Goal: Task Accomplishment & Management: Complete application form

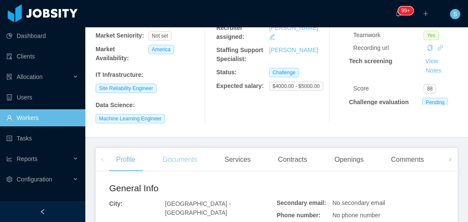
click at [172, 148] on div "Documents" at bounding box center [180, 160] width 48 height 24
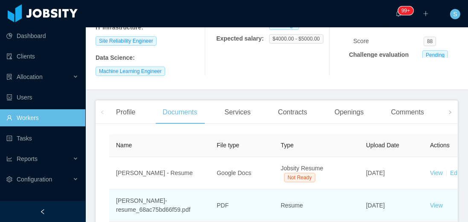
scroll to position [219, 0]
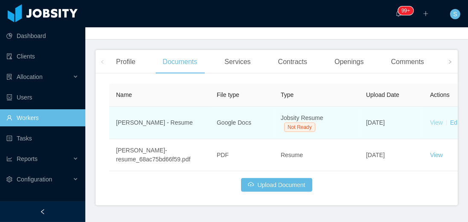
click at [436, 119] on link "View" at bounding box center [436, 122] width 13 height 7
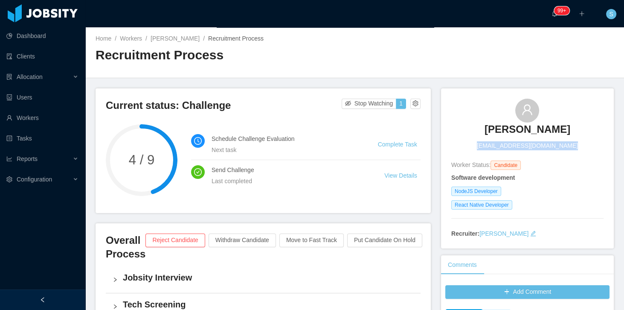
scroll to position [49, 0]
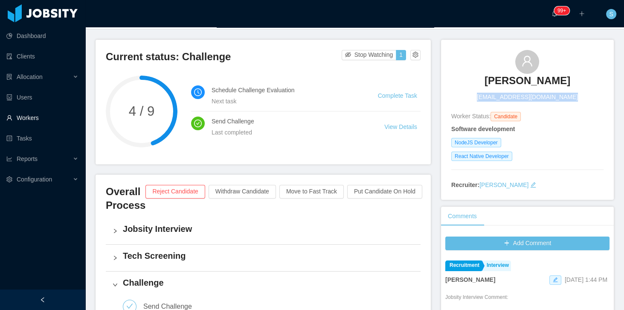
click at [52, 112] on link "Workers" at bounding box center [42, 117] width 72 height 17
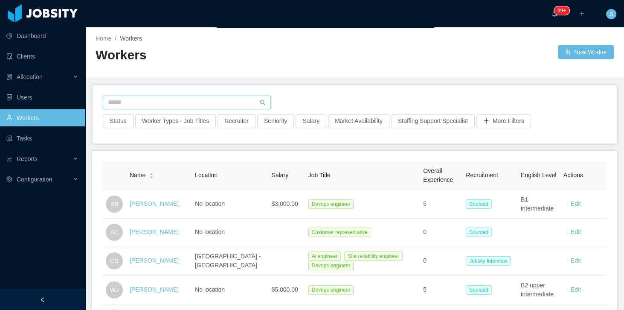
click at [138, 101] on input "text" at bounding box center [187, 103] width 168 height 14
paste input "**********"
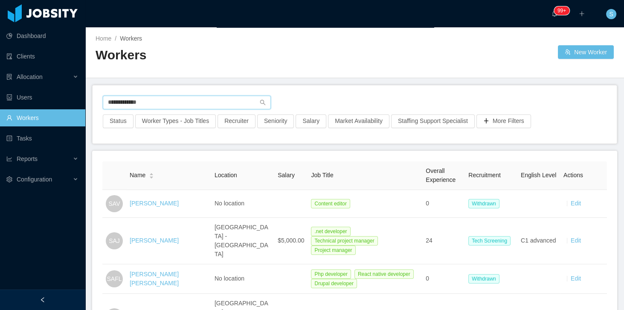
click at [218, 105] on input "**********" at bounding box center [187, 103] width 168 height 14
paste input "*********"
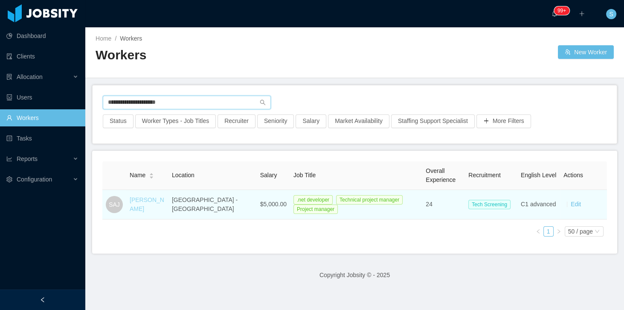
type input "**********"
click at [140, 198] on link "Sergio Andres Jolivet" at bounding box center [147, 204] width 35 height 16
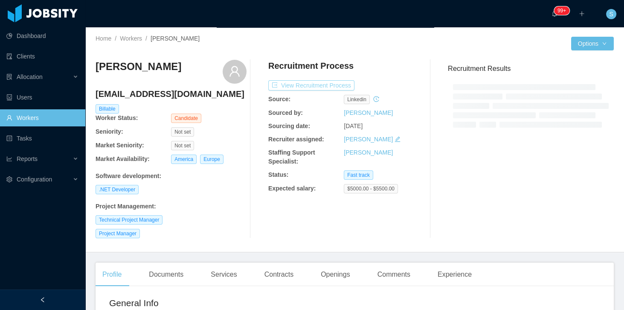
click at [337, 89] on button "View Recruitment Process" at bounding box center [311, 85] width 86 height 10
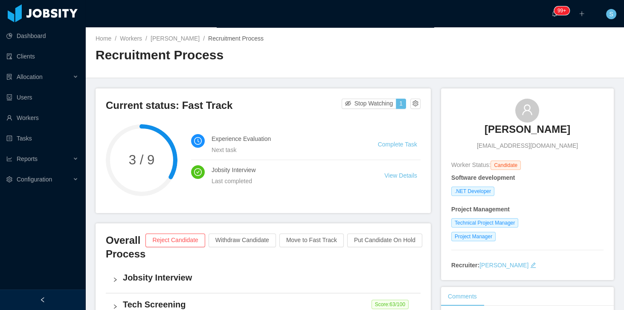
click at [58, 300] on div at bounding box center [42, 299] width 85 height 20
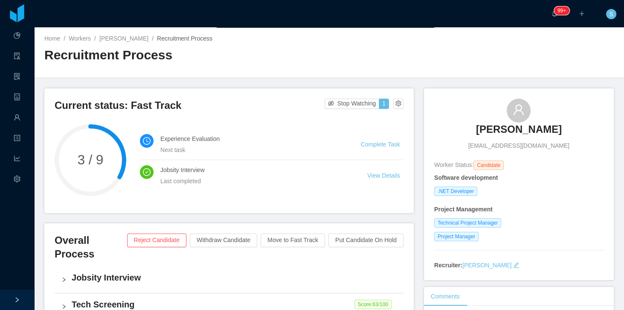
copy h3 "Sergio Andres Jolivet"
drag, startPoint x: 461, startPoint y: 117, endPoint x: 569, endPoint y: 125, distance: 109.1
click at [569, 125] on div "Sergio Andres Jolivet andresjo2014@gmail.com" at bounding box center [519, 125] width 169 height 52
click at [285, 108] on h3 "Current status: Fast Track" at bounding box center [190, 106] width 270 height 14
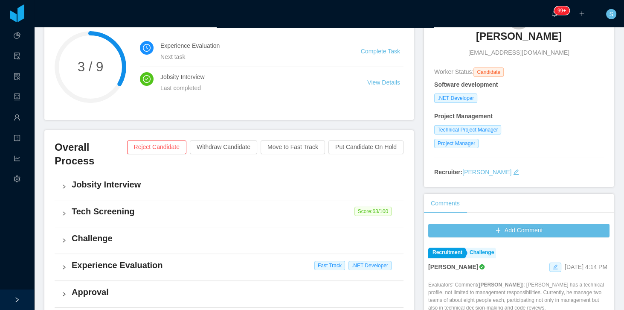
scroll to position [97, 0]
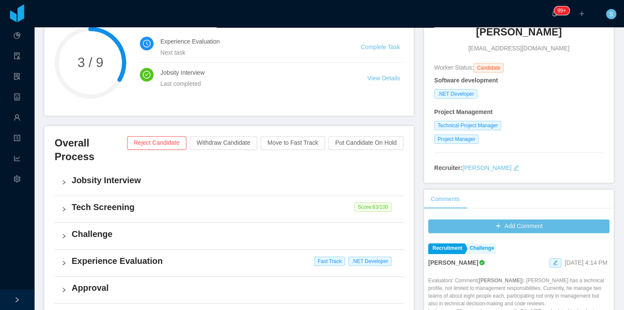
click at [76, 255] on h4 "Experience Evaluation" at bounding box center [234, 261] width 325 height 12
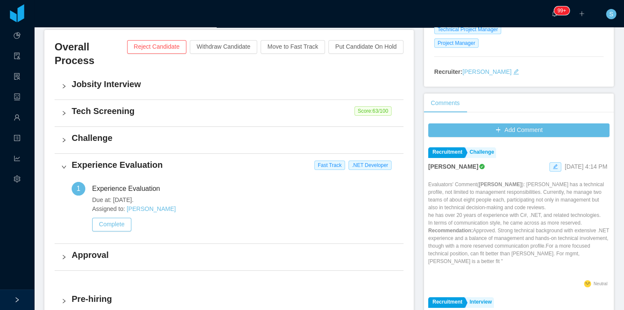
scroll to position [195, 0]
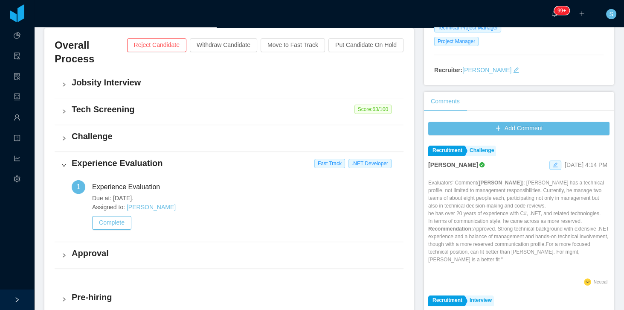
click at [70, 125] on div "Challenge" at bounding box center [229, 138] width 349 height 26
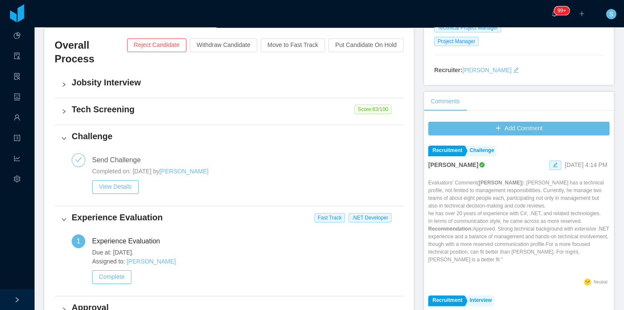
click at [70, 125] on div "Challenge" at bounding box center [229, 138] width 349 height 26
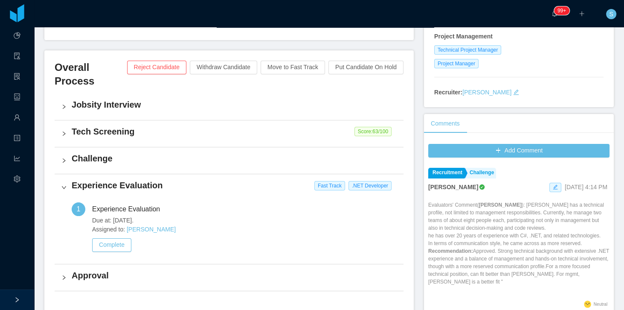
scroll to position [171, 0]
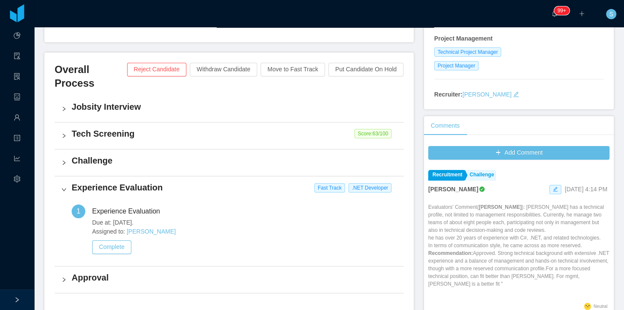
click at [72, 128] on h4 "Tech Screening" at bounding box center [234, 134] width 325 height 12
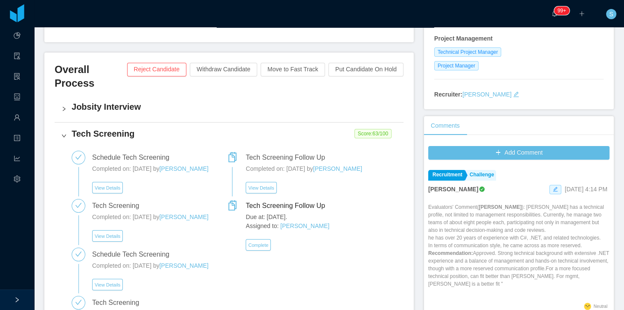
click at [74, 128] on h4 "Tech Screening" at bounding box center [234, 134] width 325 height 12
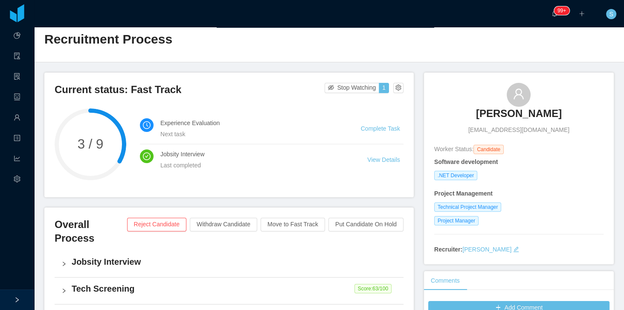
scroll to position [0, 0]
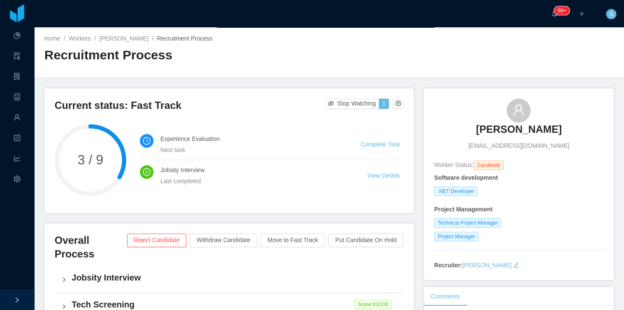
click at [226, 270] on div "Jobsity Interview" at bounding box center [229, 279] width 349 height 26
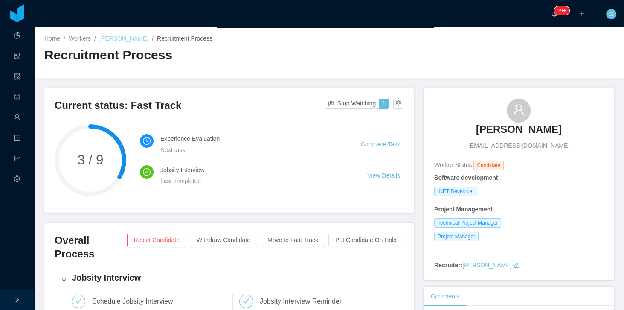
click at [145, 37] on link "Sergio Andres Jolivet" at bounding box center [123, 38] width 49 height 7
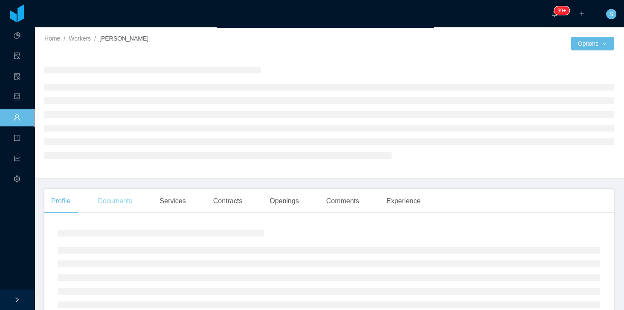
click at [118, 204] on div "Documents" at bounding box center [115, 201] width 48 height 24
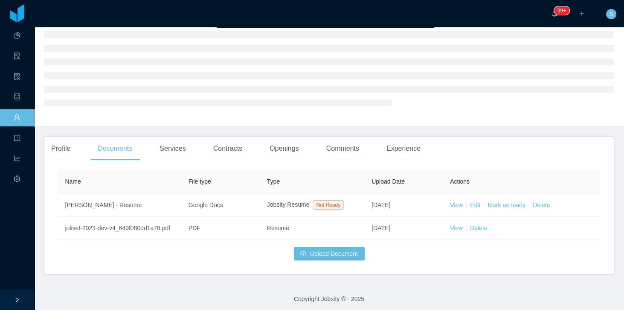
scroll to position [55, 0]
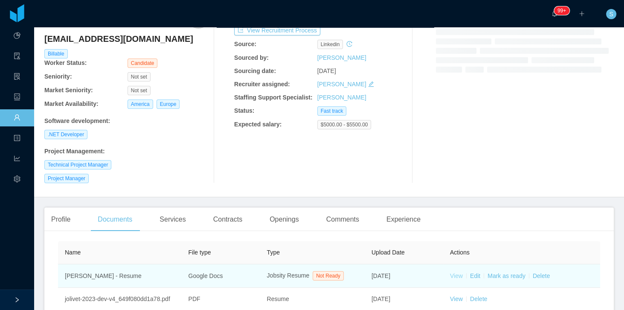
click at [454, 272] on link "View" at bounding box center [456, 275] width 13 height 7
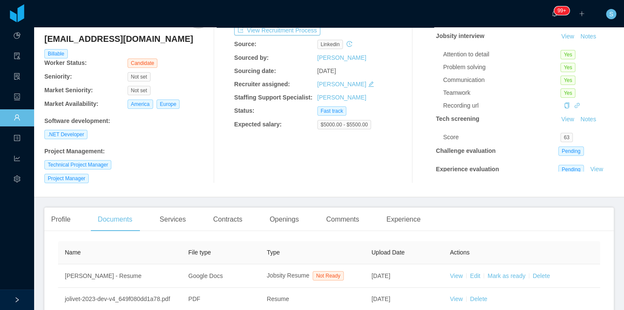
click at [267, 167] on div "Recruitment Process View Recruitment Process Source: linkedin Sourced by: Sabin…" at bounding box center [317, 94] width 166 height 178
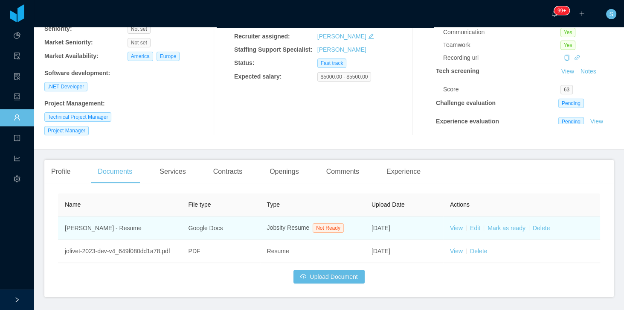
scroll to position [127, 0]
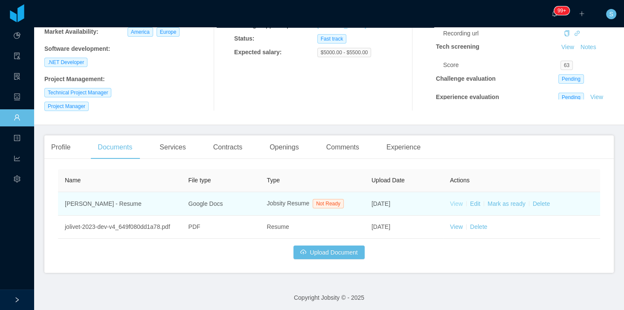
click at [458, 203] on link "View" at bounding box center [456, 203] width 13 height 7
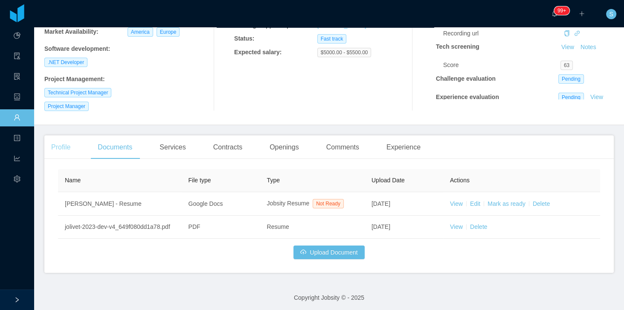
drag, startPoint x: 63, startPoint y: 140, endPoint x: 68, endPoint y: 142, distance: 5.5
click at [65, 142] on div "Profile" at bounding box center [60, 147] width 33 height 24
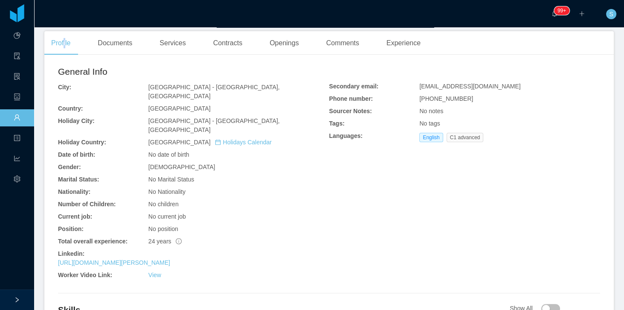
scroll to position [249, 0]
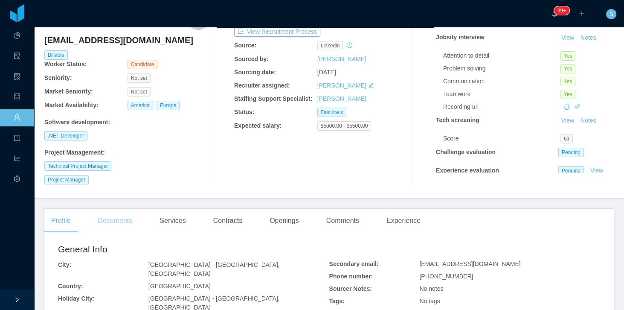
click at [123, 210] on div "Documents" at bounding box center [115, 221] width 48 height 24
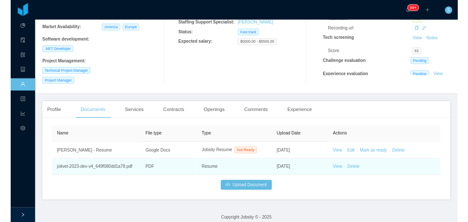
scroll to position [127, 0]
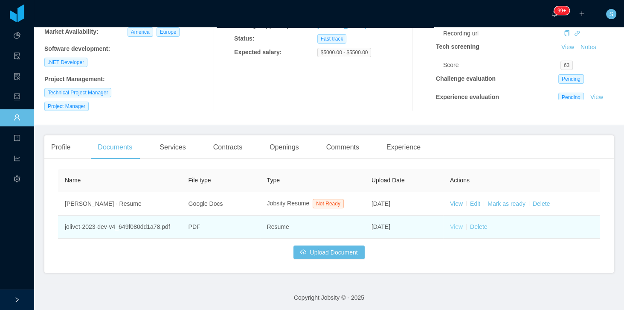
click at [457, 227] on link "View" at bounding box center [456, 226] width 13 height 7
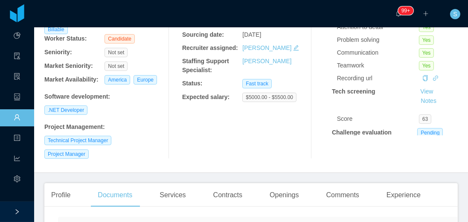
scroll to position [0, 0]
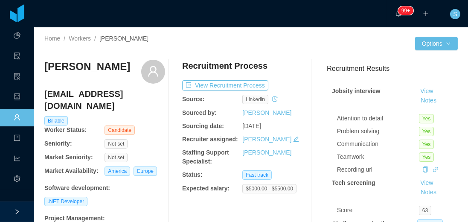
click at [132, 105] on h4 "andresjo2014@gmail.com" at bounding box center [104, 100] width 121 height 24
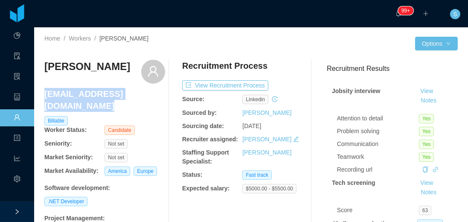
click at [132, 105] on h4 "andresjo2014@gmail.com" at bounding box center [104, 100] width 121 height 24
copy h4 "andresjo2014@gmail.com"
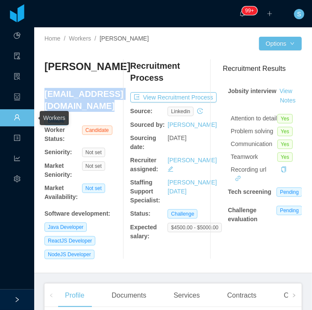
click at [20, 117] on span "Workers" at bounding box center [20, 117] width 0 height 17
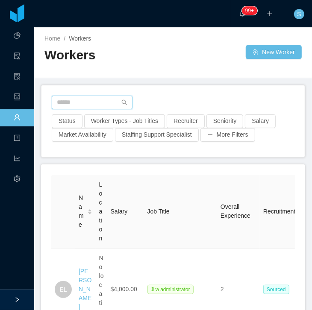
click at [100, 99] on input "text" at bounding box center [92, 103] width 81 height 14
paste input "**********"
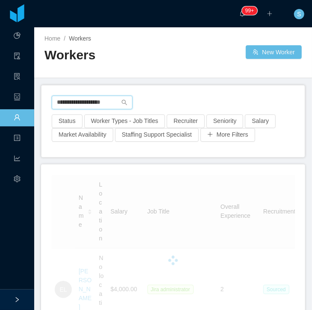
type input "**********"
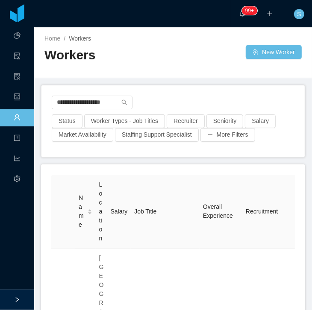
click at [199, 181] on th "Overall Experience" at bounding box center [220, 211] width 43 height 73
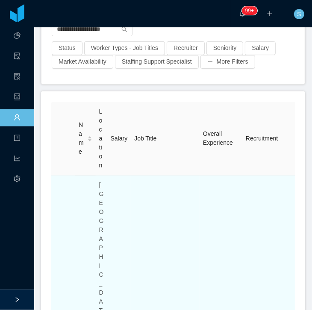
scroll to position [122, 0]
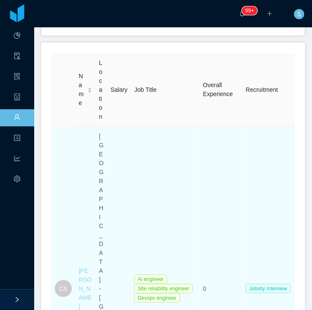
click at [83, 267] on link "[PERSON_NAME]" at bounding box center [85, 288] width 13 height 43
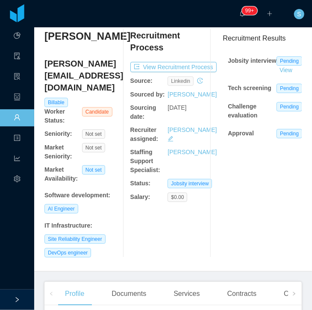
scroll to position [7, 0]
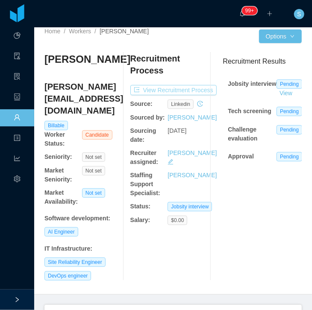
click at [182, 88] on button "View Recruitment Process" at bounding box center [173, 90] width 86 height 10
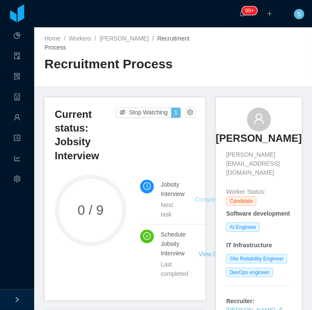
click at [212, 196] on link "Complete Task" at bounding box center [214, 199] width 39 height 7
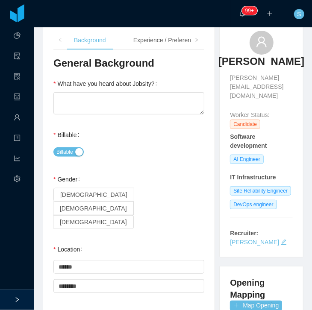
scroll to position [73, 0]
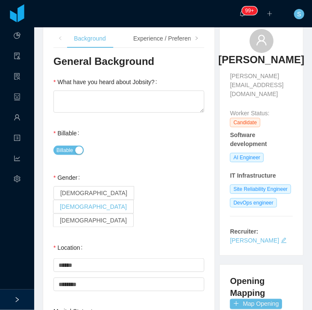
click at [102, 204] on span "[DEMOGRAPHIC_DATA]" at bounding box center [93, 206] width 67 height 7
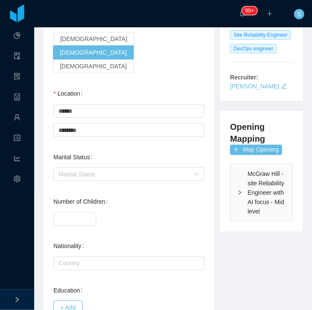
scroll to position [244, 0]
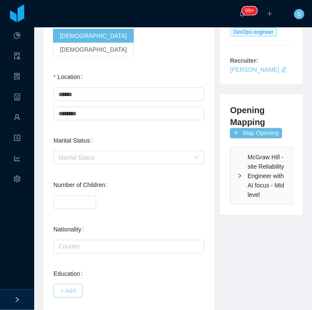
click at [74, 284] on button "+ Add" at bounding box center [67, 291] width 29 height 14
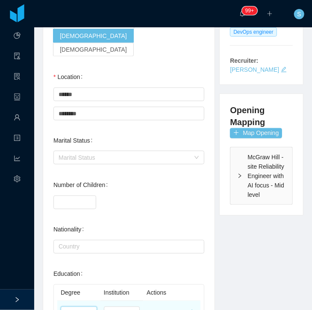
click at [84, 306] on input "text" at bounding box center [79, 313] width 36 height 14
type input "**********"
type input "****"
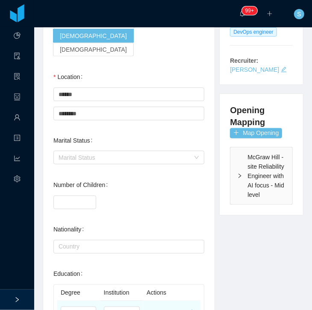
click at [149, 308] on button "Save" at bounding box center [156, 312] width 14 height 9
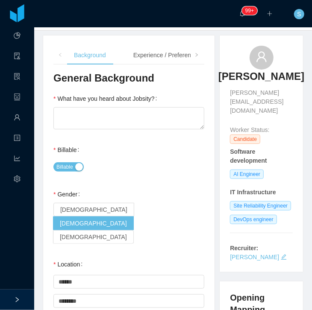
scroll to position [49, 0]
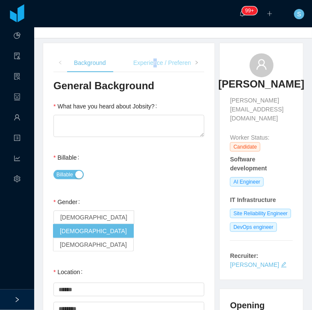
click at [154, 72] on div "Experience / Preferences" at bounding box center [166, 62] width 81 height 19
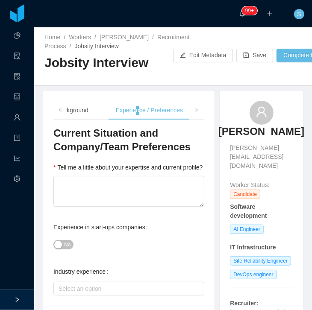
scroll to position [0, 0]
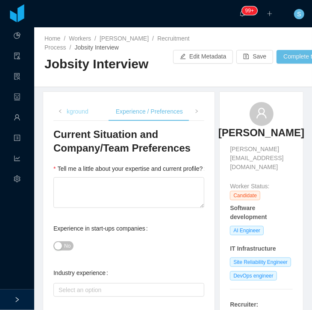
click at [77, 117] on div "Background" at bounding box center [73, 111] width 46 height 19
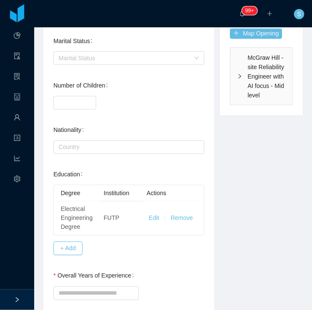
scroll to position [411, 0]
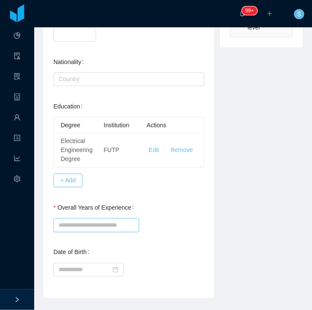
click at [115, 219] on input "Overall Years of Experience" at bounding box center [95, 226] width 85 height 14
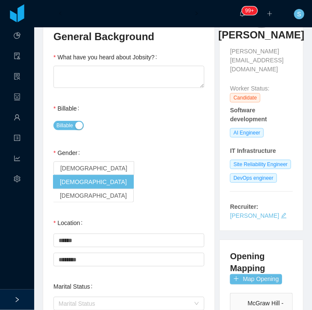
scroll to position [0, 0]
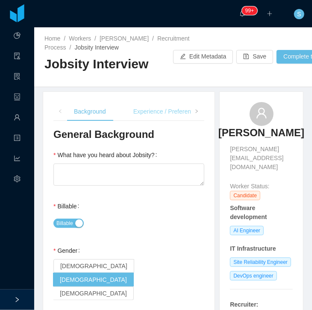
click at [150, 121] on div "Experience / Preferences" at bounding box center [166, 111] width 81 height 19
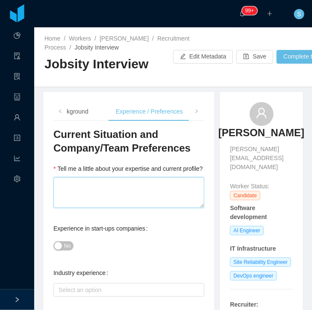
click at [96, 196] on textarea "Tell me a little about your expertise and current profile?" at bounding box center [128, 192] width 151 height 31
paste textarea "**********"
type textarea "**********"
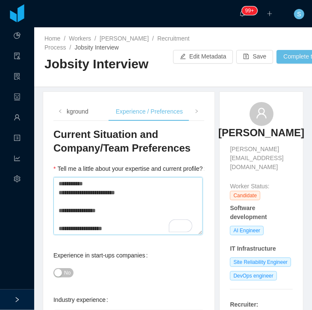
click at [103, 190] on textarea "Tell me a little about your expertise and current profile?" at bounding box center [127, 206] width 149 height 58
type textarea "**********"
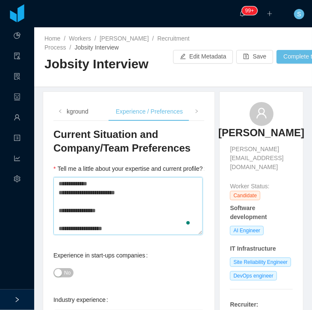
type textarea "**********"
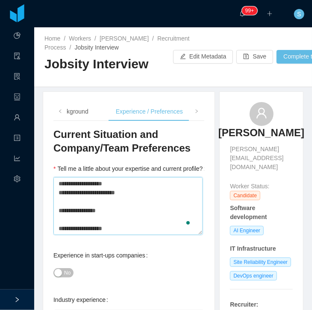
type textarea "**********"
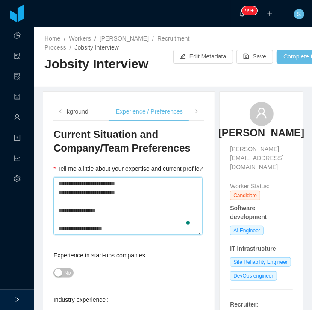
type textarea "**********"
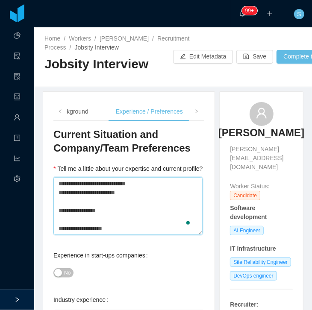
type textarea "**********"
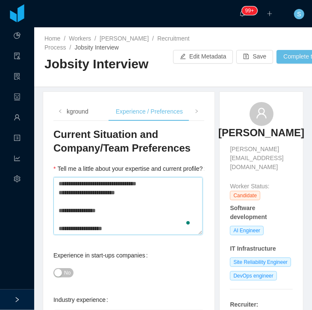
type textarea "**********"
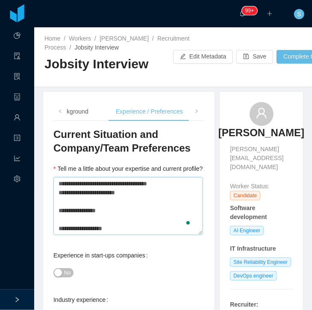
type textarea "**********"
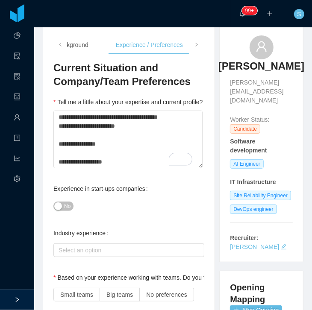
scroll to position [122, 0]
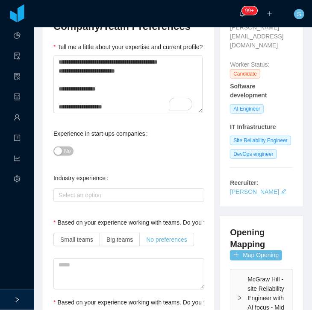
click at [165, 243] on span "No preferences" at bounding box center [166, 239] width 41 height 7
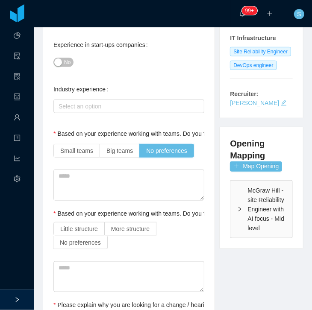
scroll to position [219, 0]
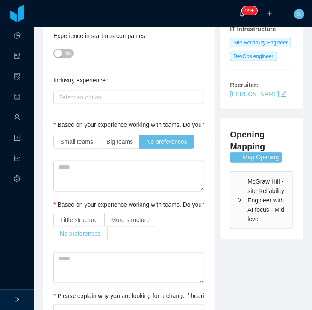
click at [70, 240] on label "No preferences" at bounding box center [80, 234] width 54 height 14
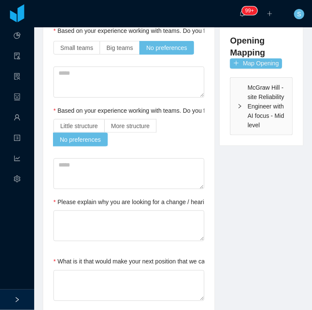
scroll to position [341, 0]
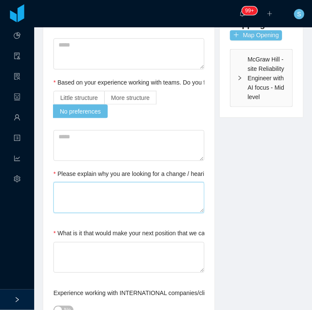
click at [116, 213] on textarea "Please explain why you are looking for a change / hearing new opportunities" at bounding box center [128, 197] width 151 height 31
type textarea "*"
type textarea "**"
type textarea "****"
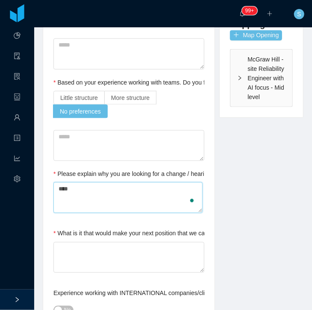
type textarea "*****"
type textarea "*******"
type textarea "********"
type textarea "**********"
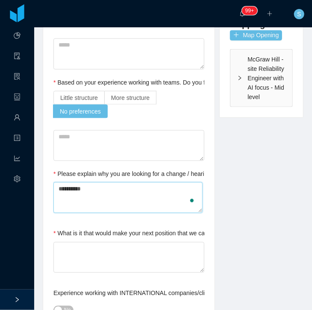
type textarea "********"
type textarea "*********"
type textarea "********"
type textarea "*******"
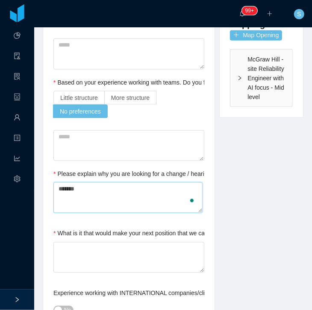
type textarea "******"
type textarea "*******"
type textarea "********"
type textarea "**********"
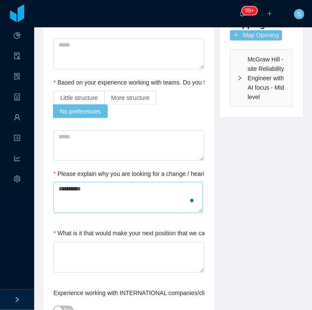
type textarea "**********"
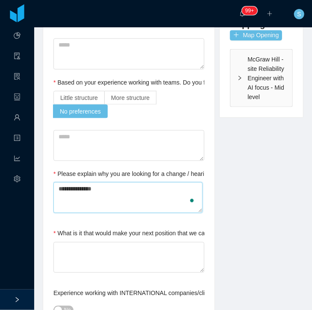
type textarea "**********"
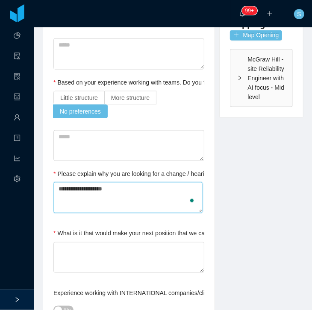
type textarea "**********"
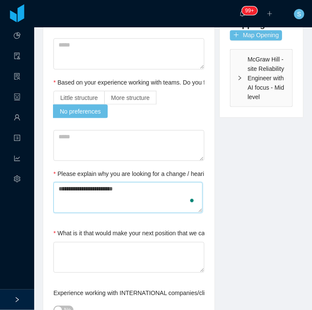
type textarea "**********"
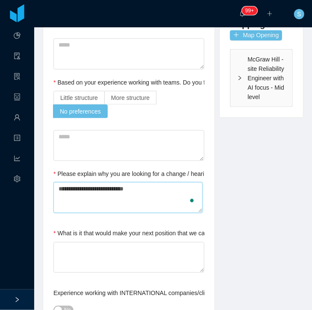
type textarea "**********"
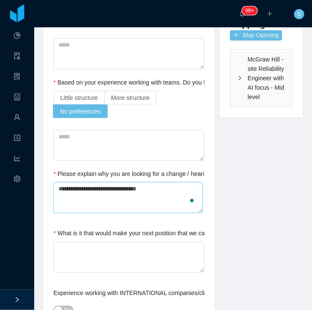
type textarea "**********"
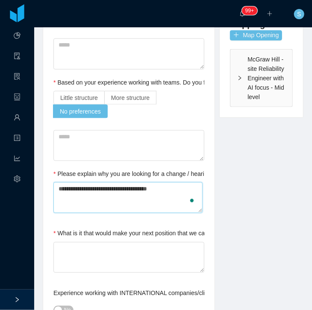
type textarea "**********"
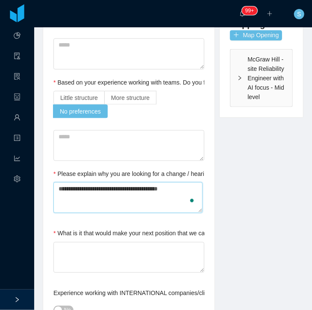
type textarea "**********"
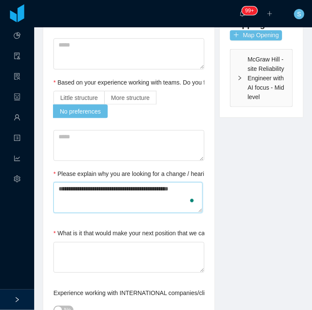
type textarea "**********"
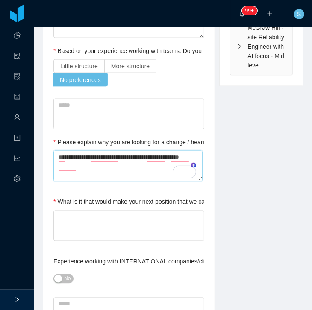
scroll to position [390, 0]
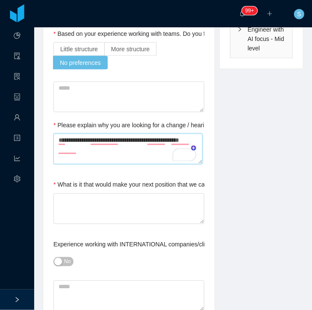
click at [104, 153] on textarea "**********" at bounding box center [127, 149] width 149 height 31
type textarea "**********"
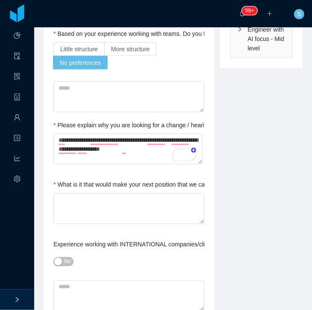
click at [56, 266] on button "No" at bounding box center [63, 261] width 20 height 9
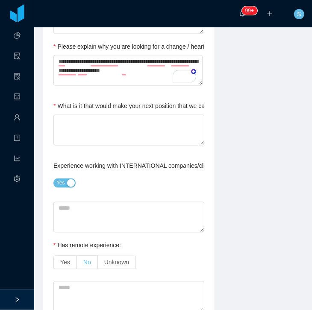
scroll to position [487, 0]
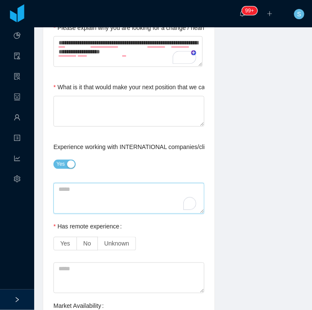
click at [84, 195] on textarea "To enrich screen reader interactions, please activate Accessibility in Grammarl…" at bounding box center [128, 198] width 151 height 31
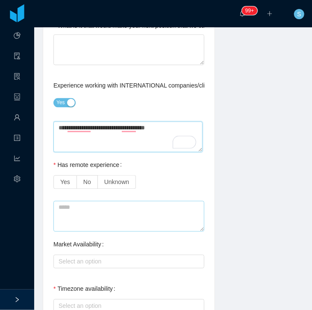
scroll to position [561, 0]
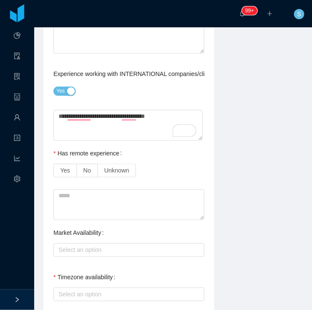
click at [67, 179] on div "Yes No Unknown" at bounding box center [128, 170] width 151 height 17
click at [67, 177] on label "Yes" at bounding box center [64, 170] width 23 height 14
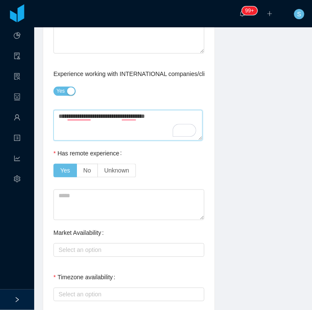
click at [170, 128] on textarea "**********" at bounding box center [127, 125] width 149 height 31
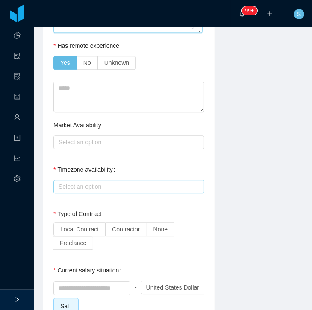
scroll to position [683, 0]
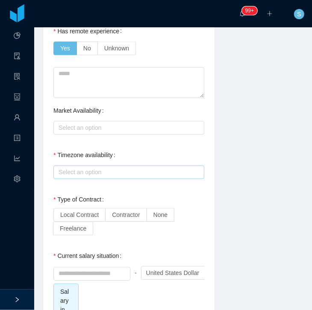
click at [100, 176] on div "Select an option" at bounding box center [126, 172] width 137 height 9
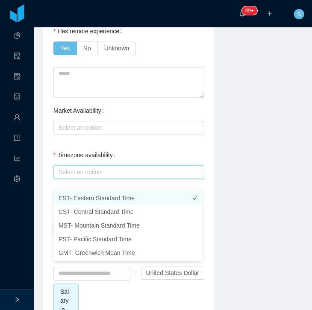
click at [96, 196] on li "EST- Eastern Standard Time" at bounding box center [127, 198] width 149 height 14
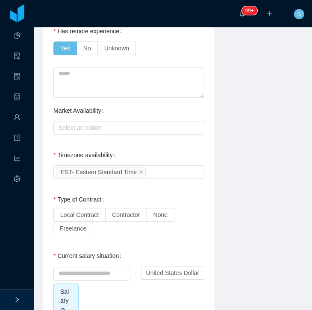
click at [148, 165] on div "Timezone availability Select an option EST- Eastern Standard Time" at bounding box center [128, 163] width 151 height 34
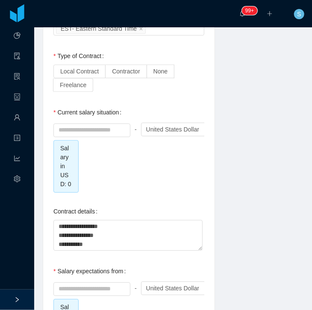
scroll to position [780, 0]
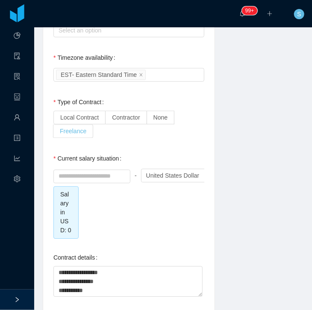
click at [81, 134] on span "Freelance" at bounding box center [73, 131] width 26 height 7
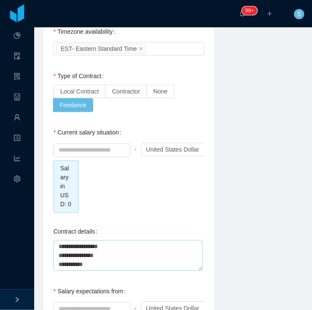
scroll to position [805, 0]
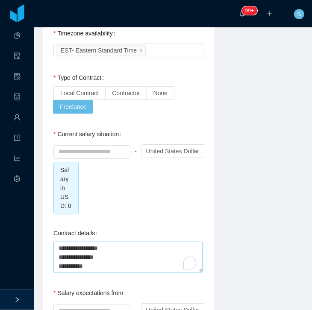
drag, startPoint x: 111, startPoint y: 268, endPoint x: 32, endPoint y: 233, distance: 87.3
click at [32, 234] on section "Dashboard Clients Allocation Users Workers Tasks Reports Configuration ··· 99+ …" at bounding box center [156, 155] width 312 height 310
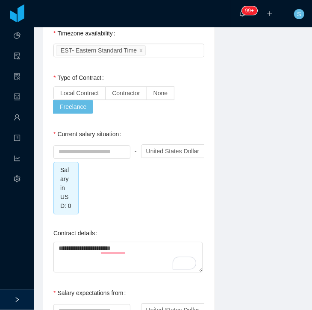
click at [129, 138] on div "Current salary situation - Currency United States Dollar Salary in USD: 0" at bounding box center [128, 169] width 151 height 89
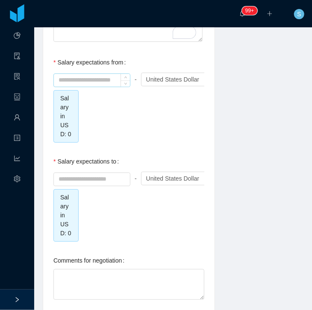
scroll to position [1033, 0]
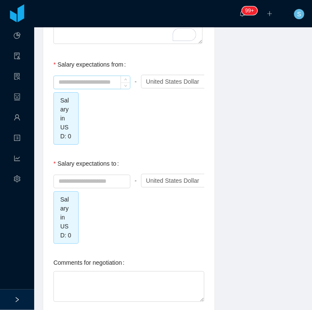
click at [84, 82] on input at bounding box center [92, 82] width 76 height 13
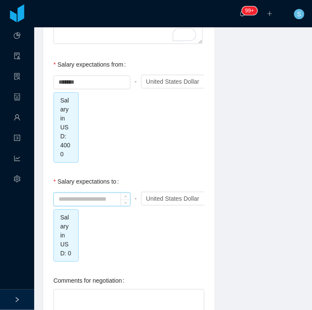
click at [90, 193] on input at bounding box center [92, 199] width 76 height 13
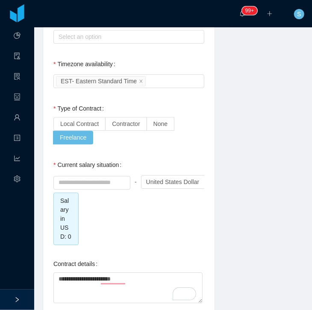
scroll to position [765, 0]
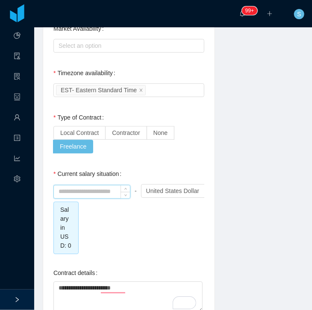
click at [96, 198] on input at bounding box center [92, 191] width 76 height 13
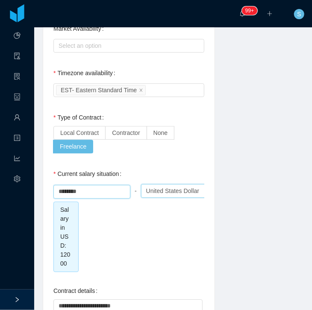
click at [157, 197] on div "United States Dollar" at bounding box center [172, 190] width 53 height 13
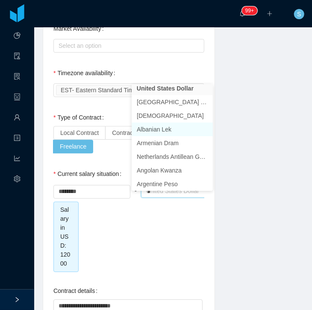
scroll to position [2, 0]
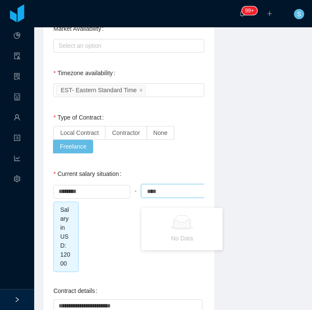
drag, startPoint x: 170, startPoint y: 197, endPoint x: 142, endPoint y: 195, distance: 28.2
click at [142, 195] on div "Currency United States Dollar **** resa" at bounding box center [181, 191] width 81 height 14
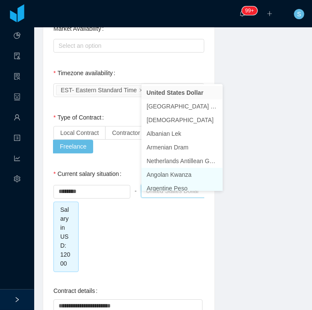
scroll to position [4, 0]
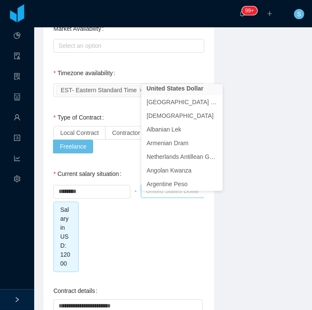
click at [170, 253] on div "******** - Currency United States Dollar Salary in USD: 12000" at bounding box center [128, 227] width 151 height 90
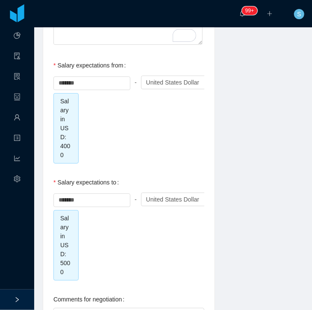
scroll to position [1111, 0]
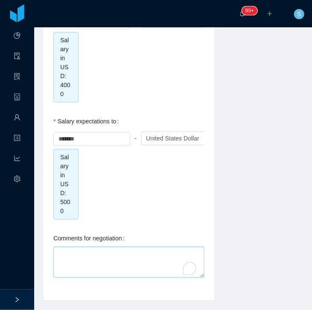
click at [104, 248] on textarea "Comments for negotiation" at bounding box center [128, 262] width 151 height 31
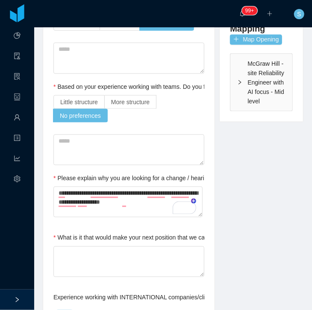
scroll to position [306, 0]
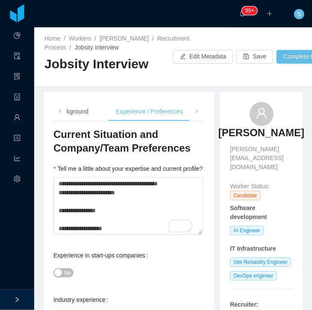
scroll to position [306, 0]
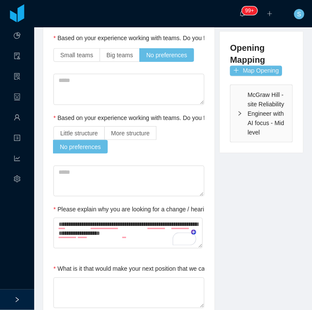
type textarea "*****"
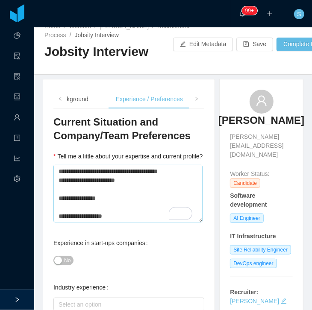
scroll to position [0, 0]
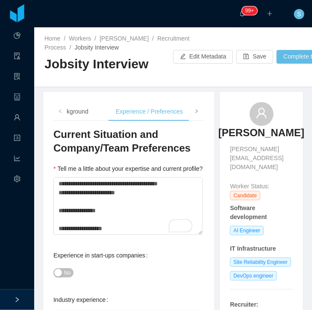
click at [195, 116] on span at bounding box center [196, 111] width 5 height 9
click at [98, 118] on div "Profile" at bounding box center [97, 111] width 31 height 19
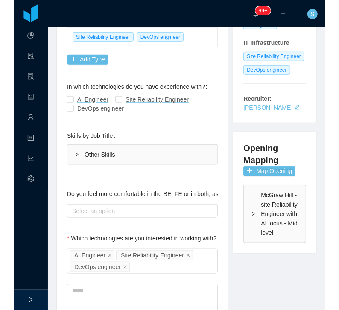
scroll to position [219, 0]
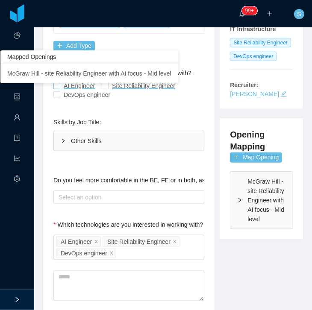
click at [77, 89] on span "AI Engineer" at bounding box center [79, 85] width 31 height 7
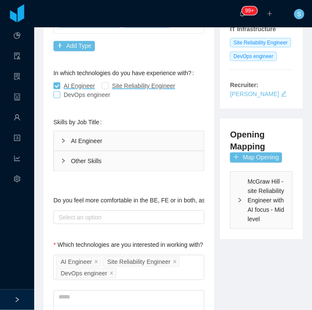
click at [68, 98] on span "DevOps engineer" at bounding box center [86, 94] width 53 height 7
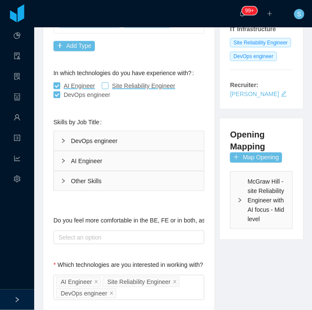
click at [106, 89] on span at bounding box center [105, 85] width 7 height 7
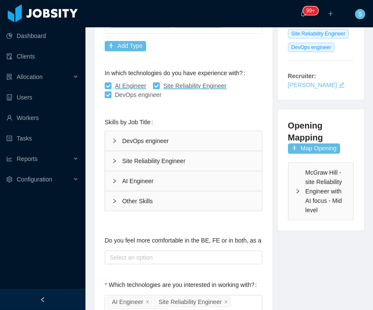
click at [64, 292] on div at bounding box center [42, 299] width 85 height 20
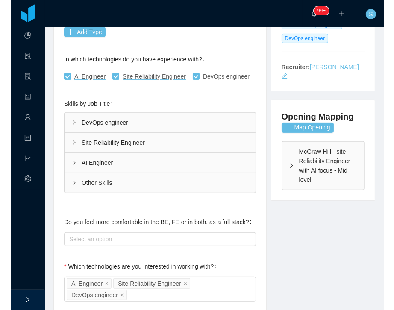
scroll to position [210, 0]
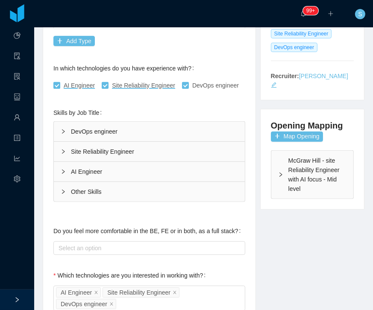
click at [86, 127] on div "DevOps engineer" at bounding box center [149, 132] width 191 height 20
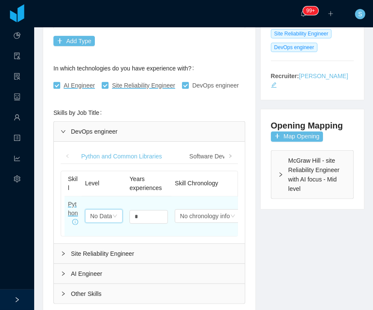
click at [108, 218] on div "No Data" at bounding box center [101, 216] width 22 height 13
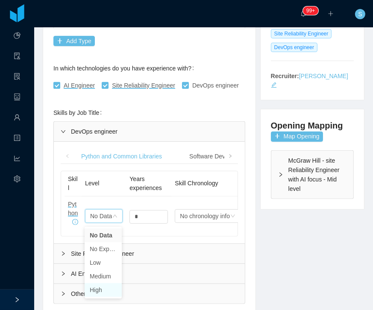
click at [103, 287] on li "High" at bounding box center [103, 290] width 37 height 14
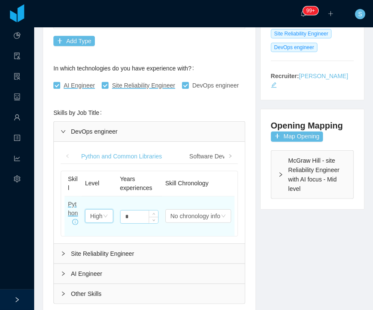
click at [132, 216] on input "*" at bounding box center [139, 216] width 38 height 13
click at [135, 219] on input "*" at bounding box center [139, 216] width 38 height 13
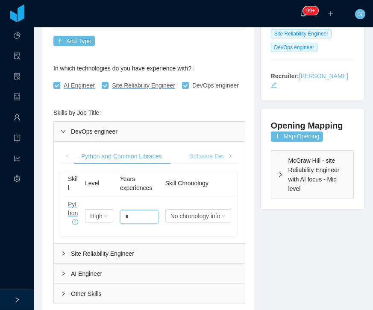
type input "*"
click at [201, 155] on div "Software Development" at bounding box center [219, 157] width 74 height 16
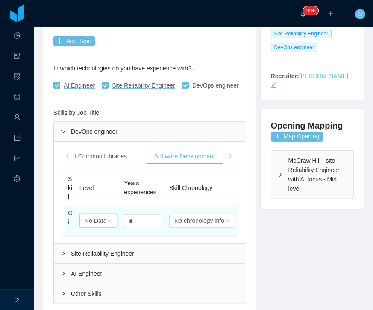
click at [95, 227] on div "No Data" at bounding box center [96, 220] width 22 height 13
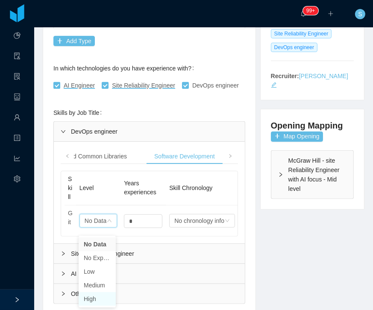
drag, startPoint x: 96, startPoint y: 297, endPoint x: 123, endPoint y: 271, distance: 37.4
click at [96, 297] on li "High" at bounding box center [97, 299] width 37 height 14
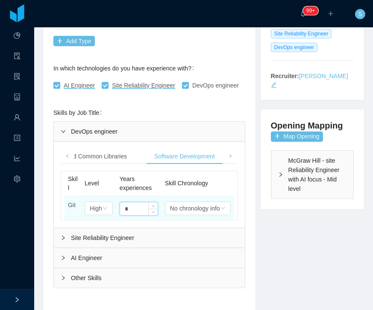
click at [133, 205] on input "*" at bounding box center [139, 208] width 38 height 13
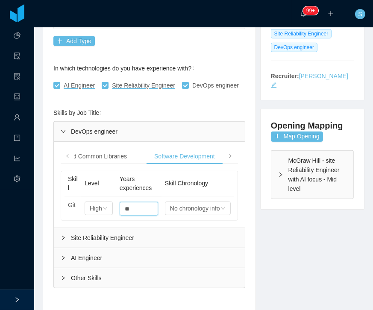
type input "**"
click at [229, 154] on icon "icon: right" at bounding box center [230, 156] width 4 height 4
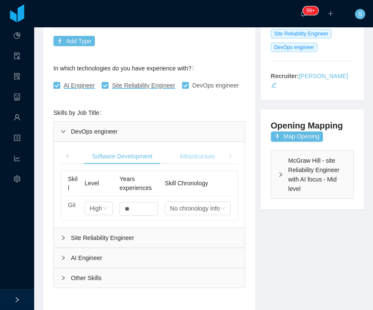
click at [200, 156] on div "Infrastructure" at bounding box center [197, 157] width 49 height 16
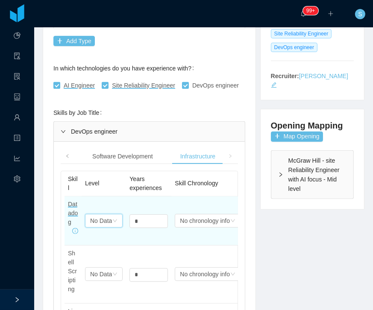
click at [108, 217] on div "No Data" at bounding box center [101, 220] width 22 height 13
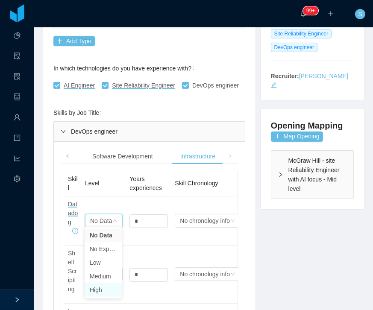
click at [102, 288] on li "High" at bounding box center [103, 290] width 37 height 14
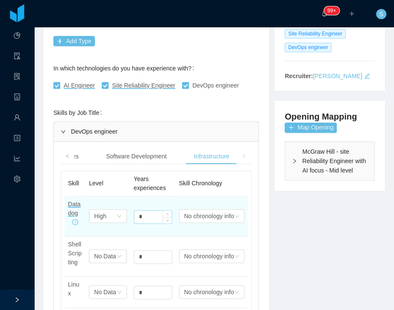
click at [149, 220] on input "*" at bounding box center [153, 216] width 38 height 13
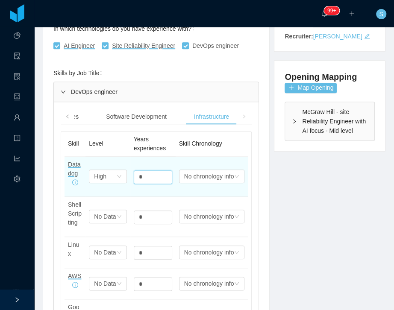
scroll to position [283, 0]
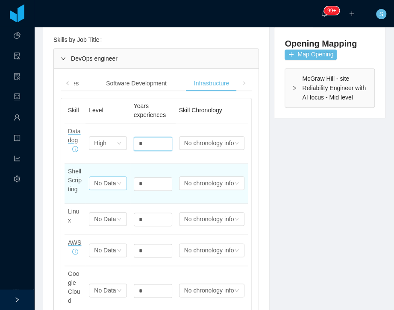
type input "*"
click at [106, 190] on div "No Data" at bounding box center [105, 183] width 22 height 13
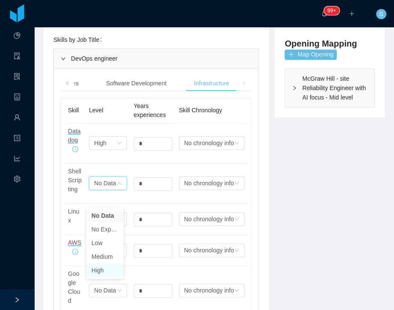
click at [105, 272] on li "High" at bounding box center [104, 270] width 37 height 14
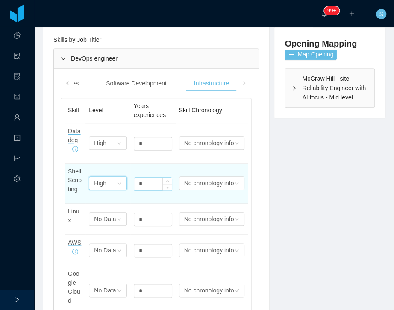
click at [148, 190] on input "*" at bounding box center [153, 184] width 38 height 13
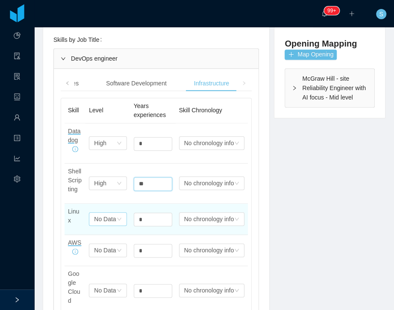
type input "**"
click at [117, 222] on icon "icon: down" at bounding box center [119, 219] width 5 height 6
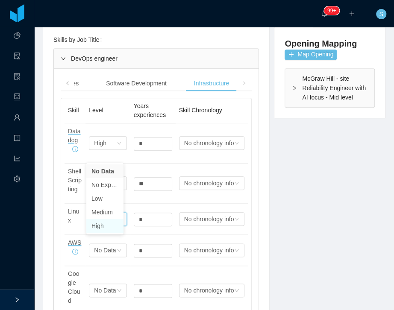
click at [106, 225] on li "High" at bounding box center [104, 226] width 37 height 14
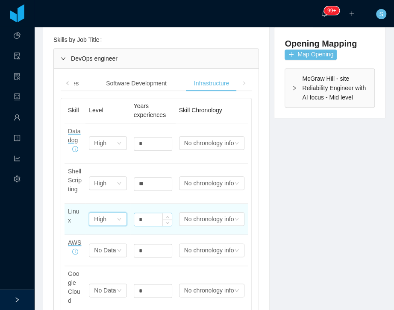
click at [150, 226] on input "*" at bounding box center [153, 219] width 38 height 13
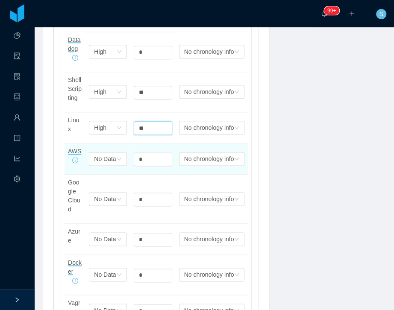
scroll to position [405, 0]
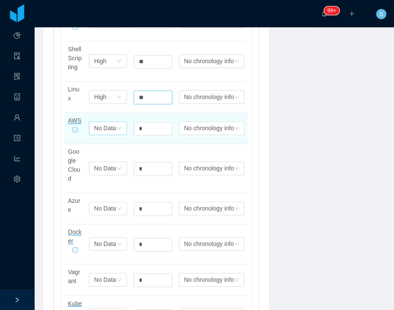
type input "**"
click at [120, 135] on div "Select one No Data" at bounding box center [108, 128] width 38 height 14
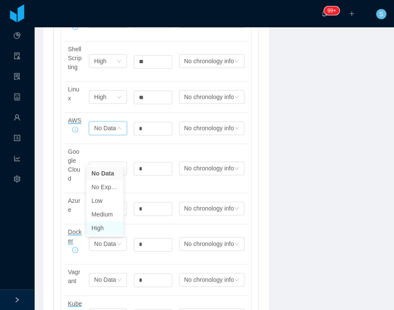
click at [101, 224] on li "High" at bounding box center [104, 228] width 37 height 14
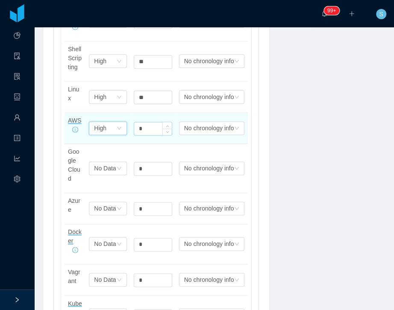
click at [151, 135] on input "*" at bounding box center [153, 128] width 38 height 13
click at [154, 135] on input "*" at bounding box center [153, 128] width 38 height 13
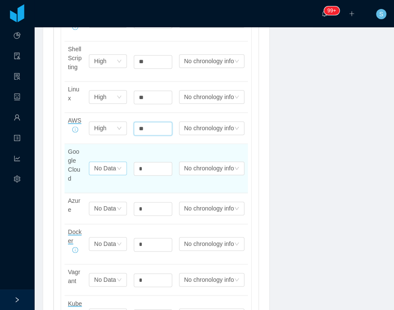
type input "**"
click at [108, 175] on div "No Data" at bounding box center [105, 168] width 22 height 13
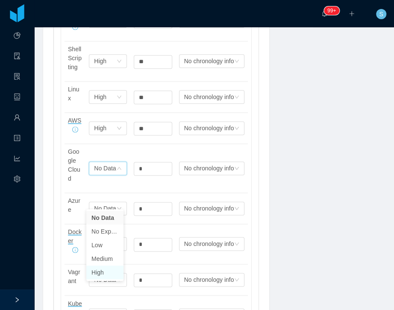
click at [108, 272] on li "High" at bounding box center [104, 272] width 37 height 14
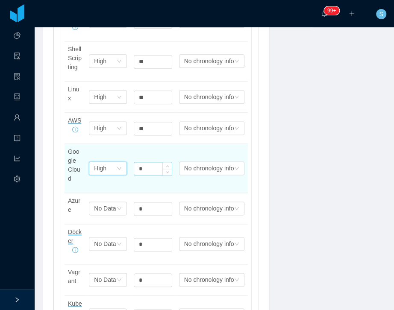
click at [139, 175] on input "*" at bounding box center [153, 168] width 38 height 13
type input "*"
click at [110, 175] on div "Select one High" at bounding box center [105, 168] width 22 height 13
click at [146, 193] on td "*" at bounding box center [152, 168] width 45 height 49
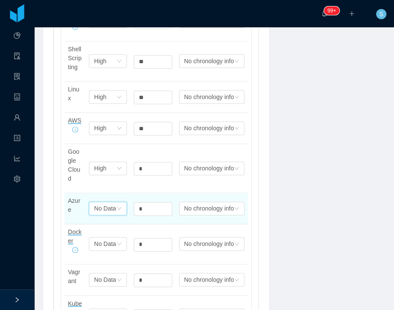
click at [105, 215] on div "No Data" at bounding box center [105, 208] width 22 height 13
drag, startPoint x: 95, startPoint y: 225, endPoint x: 112, endPoint y: 231, distance: 18.0
click at [95, 225] on li "High" at bounding box center [104, 224] width 37 height 14
click at [146, 215] on input "*" at bounding box center [153, 208] width 38 height 13
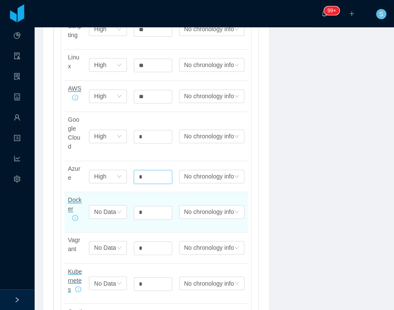
scroll to position [454, 0]
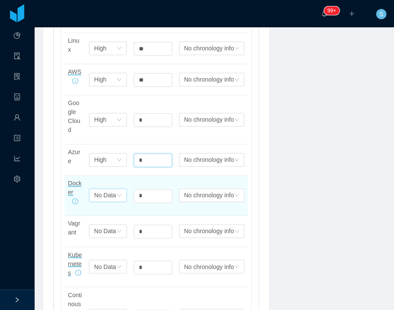
type input "*"
click at [101, 201] on div "No Data" at bounding box center [105, 195] width 22 height 13
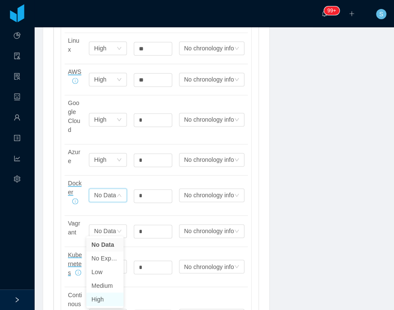
click at [102, 305] on li "High" at bounding box center [104, 299] width 37 height 14
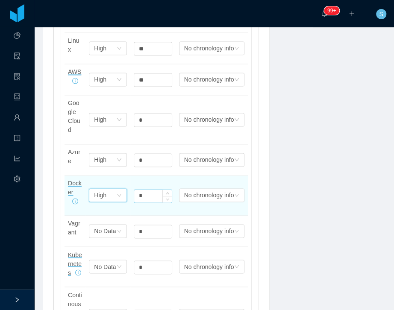
click at [154, 202] on input "*" at bounding box center [153, 196] width 38 height 13
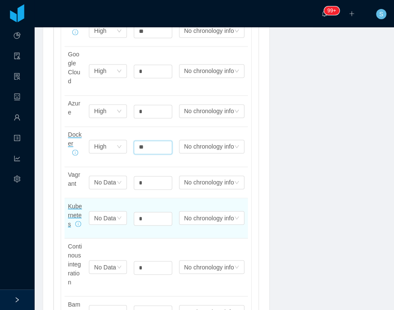
scroll to position [528, 0]
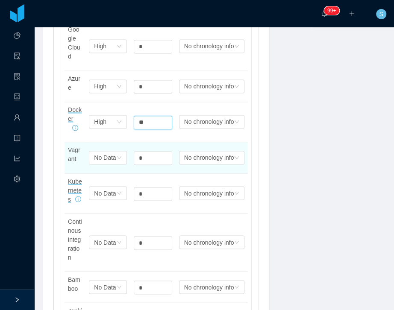
type input "**"
click at [109, 199] on div "No Data" at bounding box center [105, 193] width 22 height 13
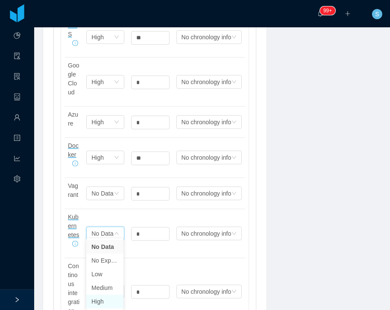
click at [102, 302] on li "High" at bounding box center [104, 302] width 37 height 14
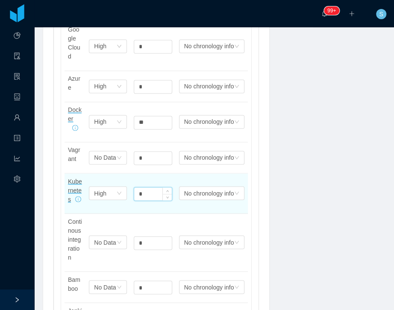
click at [149, 200] on input "*" at bounding box center [153, 193] width 38 height 13
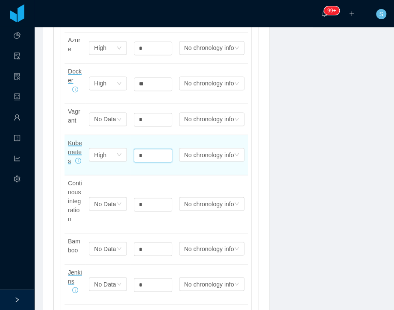
scroll to position [601, 0]
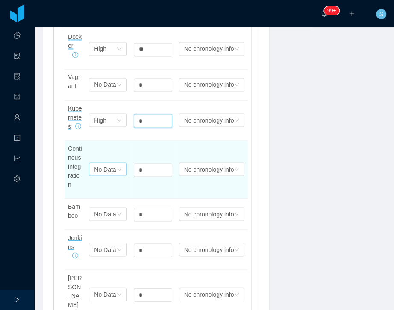
type input "*"
click at [111, 175] on div "No Data" at bounding box center [105, 169] width 22 height 13
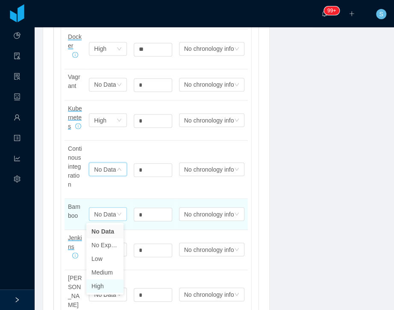
drag, startPoint x: 98, startPoint y: 290, endPoint x: 120, endPoint y: 258, distance: 39.5
click at [99, 289] on li "High" at bounding box center [104, 286] width 37 height 14
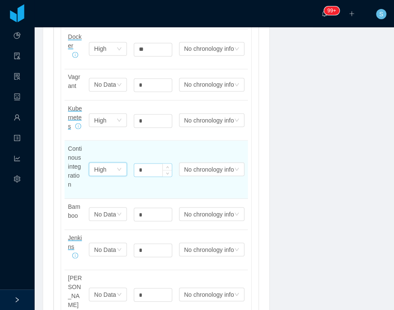
click at [146, 176] on input "*" at bounding box center [153, 169] width 38 height 13
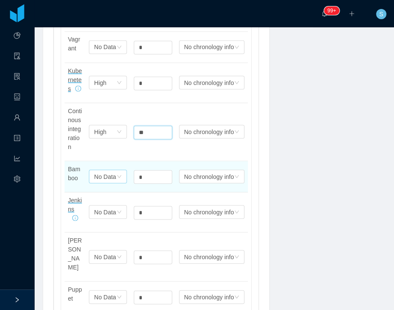
scroll to position [674, 0]
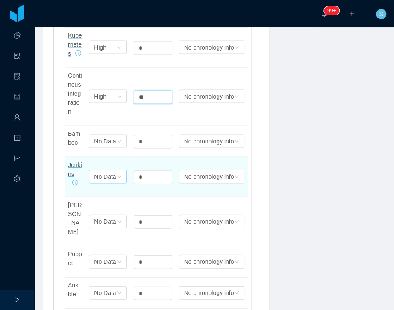
type input "**"
click at [112, 183] on div "No Data" at bounding box center [105, 176] width 22 height 13
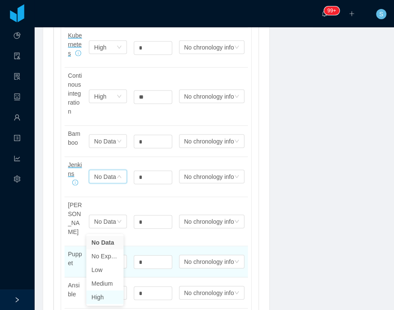
drag, startPoint x: 100, startPoint y: 293, endPoint x: 106, endPoint y: 280, distance: 13.9
click at [100, 293] on li "High" at bounding box center [104, 297] width 37 height 14
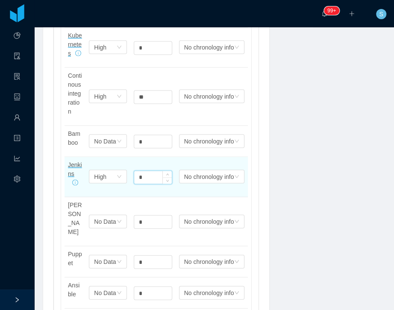
click at [153, 184] on input "*" at bounding box center [153, 177] width 38 height 13
click at [111, 183] on div "Select one High" at bounding box center [105, 176] width 22 height 13
click at [144, 184] on input "*" at bounding box center [153, 177] width 38 height 13
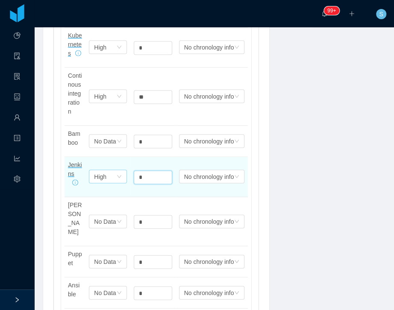
type input "*"
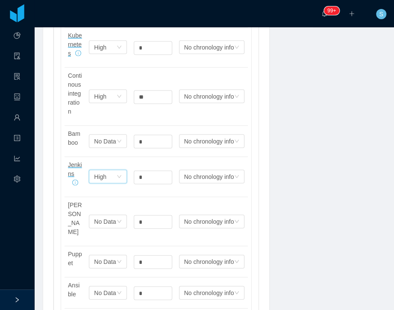
drag, startPoint x: 114, startPoint y: 225, endPoint x: 110, endPoint y: 249, distance: 23.7
click at [117, 179] on icon "icon: down" at bounding box center [119, 176] width 5 height 5
click at [105, 286] on li "Medium" at bounding box center [104, 284] width 37 height 14
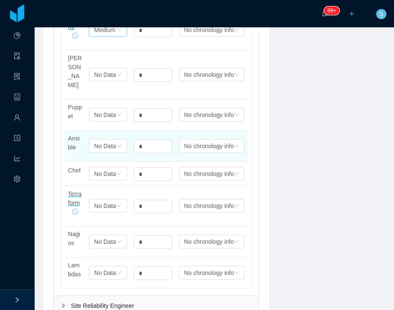
scroll to position [820, 0]
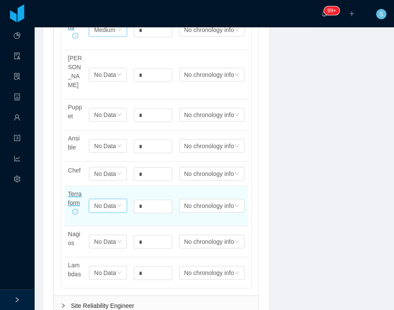
click at [118, 213] on div "Select one No Data" at bounding box center [108, 206] width 38 height 14
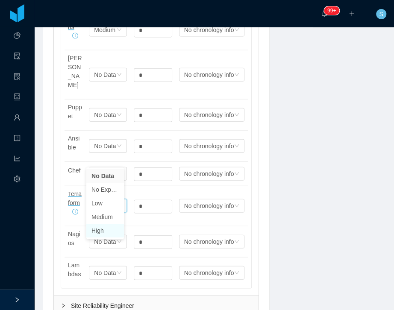
click at [106, 231] on li "High" at bounding box center [105, 231] width 38 height 14
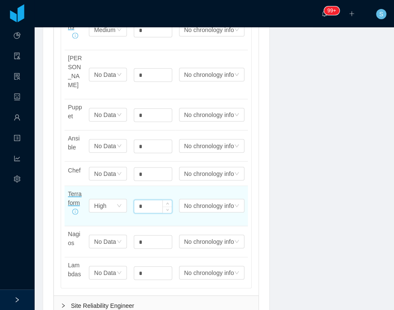
click at [138, 213] on input "*" at bounding box center [153, 206] width 38 height 13
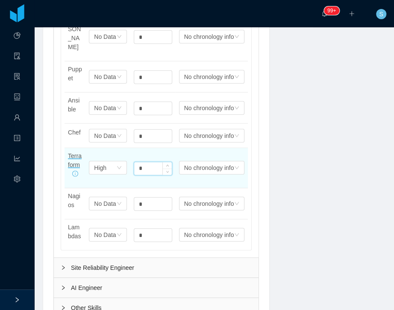
scroll to position [893, 0]
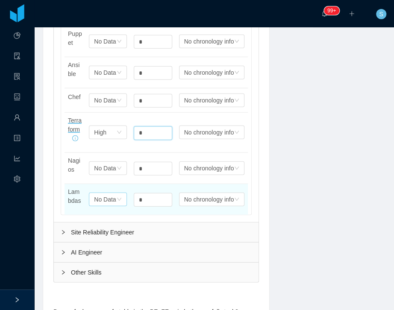
type input "*"
click at [103, 206] on div "No Data" at bounding box center [105, 199] width 22 height 13
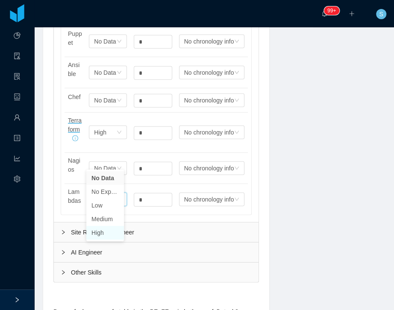
click at [111, 232] on li "High" at bounding box center [105, 233] width 38 height 14
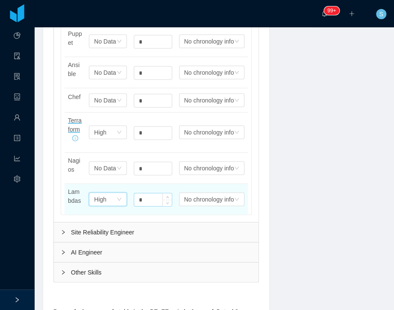
click at [134, 206] on input "*" at bounding box center [153, 199] width 38 height 13
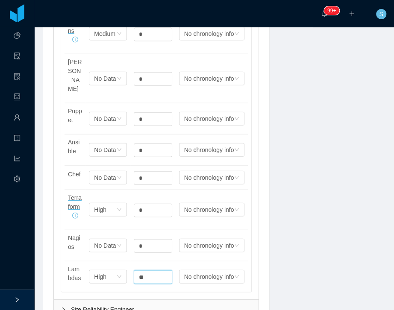
scroll to position [796, 0]
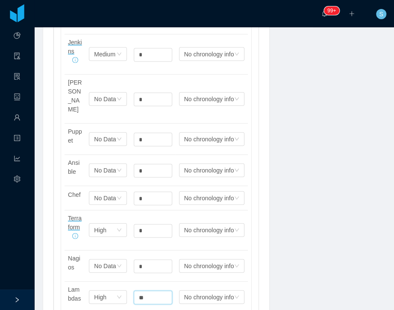
type input "**"
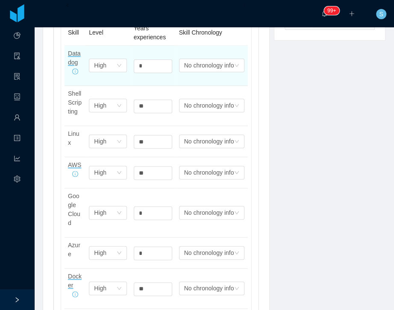
scroll to position [283, 0]
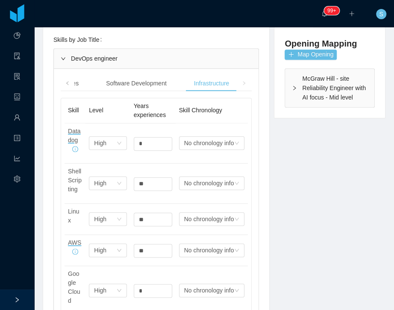
click at [241, 85] on span at bounding box center [243, 83] width 5 height 9
click at [239, 83] on span at bounding box center [244, 83] width 14 height 15
click at [96, 55] on div "DevOps engineer" at bounding box center [156, 59] width 204 height 20
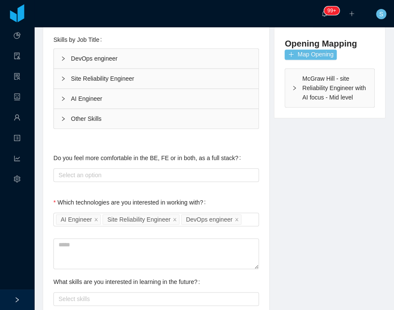
drag, startPoint x: 61, startPoint y: 74, endPoint x: 141, endPoint y: 99, distance: 83.0
click at [62, 76] on icon "icon: right" at bounding box center [63, 78] width 5 height 5
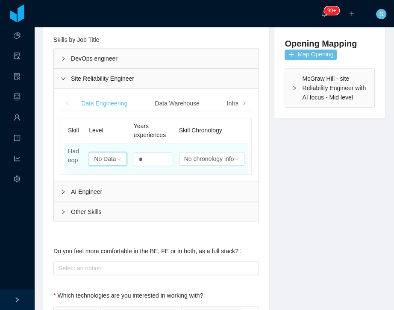
click at [111, 152] on div "No Data" at bounding box center [105, 158] width 22 height 13
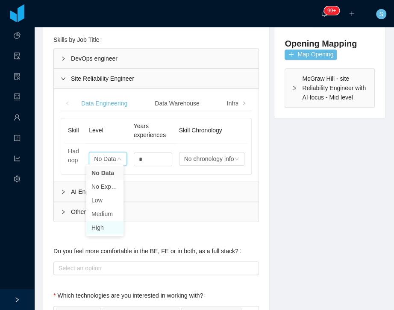
click at [99, 229] on li "High" at bounding box center [104, 228] width 37 height 14
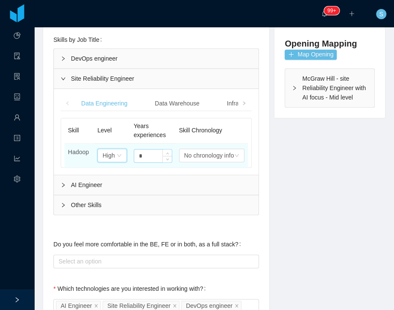
click at [156, 155] on input "*" at bounding box center [153, 155] width 38 height 13
click at [155, 158] on input "*" at bounding box center [153, 155] width 38 height 13
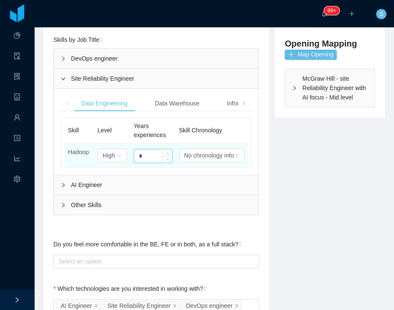
click at [155, 158] on input "*" at bounding box center [153, 155] width 38 height 13
type input "*"
click at [107, 157] on div "High" at bounding box center [108, 155] width 12 height 13
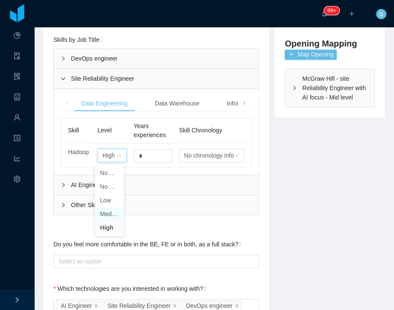
click at [108, 215] on li "Medium" at bounding box center [109, 214] width 29 height 14
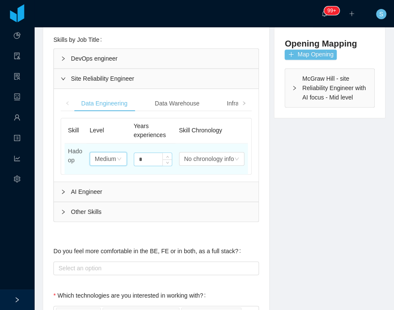
click at [143, 156] on input "*" at bounding box center [153, 159] width 38 height 13
drag, startPoint x: 143, startPoint y: 156, endPoint x: 114, endPoint y: 158, distance: 29.1
click at [143, 156] on input "*" at bounding box center [153, 159] width 38 height 13
click at [110, 158] on div "Medium" at bounding box center [105, 158] width 21 height 13
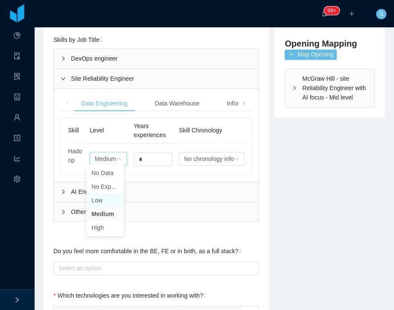
click at [105, 204] on li "Low" at bounding box center [105, 200] width 38 height 14
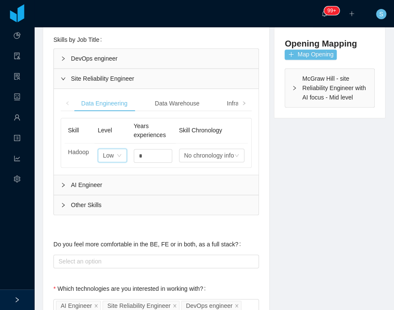
drag, startPoint x: 102, startPoint y: 158, endPoint x: 111, endPoint y: 171, distance: 16.2
click at [103, 158] on div "Low" at bounding box center [108, 155] width 11 height 13
click at [111, 175] on li "No Data" at bounding box center [109, 173] width 28 height 14
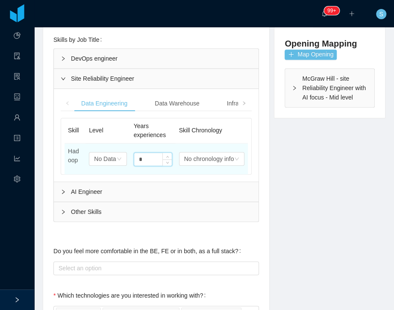
click at [140, 155] on input "*" at bounding box center [153, 159] width 38 height 13
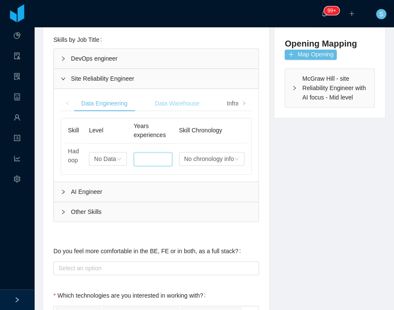
click at [170, 108] on div "Data Warehouse" at bounding box center [177, 104] width 58 height 16
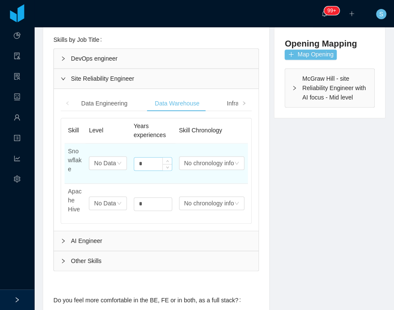
click at [143, 160] on input "*" at bounding box center [153, 164] width 38 height 13
click at [105, 161] on div "No Data" at bounding box center [105, 163] width 22 height 13
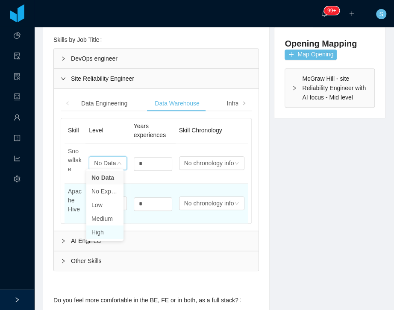
drag, startPoint x: 102, startPoint y: 230, endPoint x: 112, endPoint y: 217, distance: 16.8
click at [103, 230] on li "High" at bounding box center [104, 232] width 37 height 14
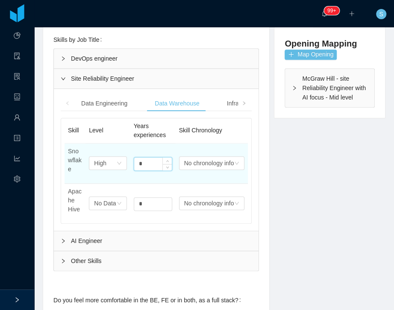
click at [143, 158] on input "*" at bounding box center [153, 164] width 38 height 13
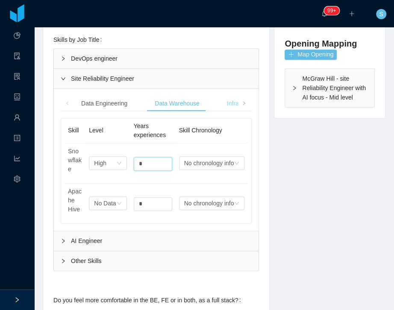
type input "*"
click at [226, 100] on div "Infrastructure" at bounding box center [244, 104] width 49 height 16
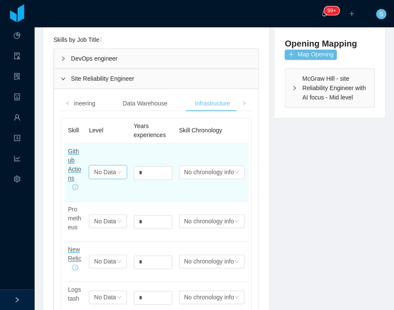
click at [108, 167] on div "No Data" at bounding box center [105, 172] width 22 height 13
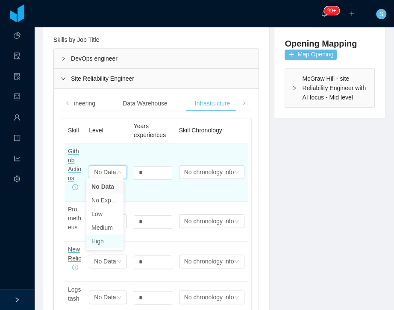
drag, startPoint x: 102, startPoint y: 241, endPoint x: 140, endPoint y: 196, distance: 58.1
click at [102, 240] on li "High" at bounding box center [104, 241] width 37 height 14
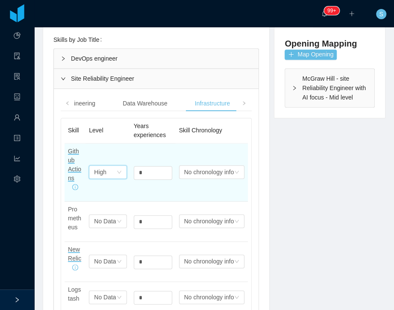
click at [149, 176] on div "*" at bounding box center [153, 171] width 38 height 17
click at [148, 172] on input "*" at bounding box center [153, 172] width 38 height 13
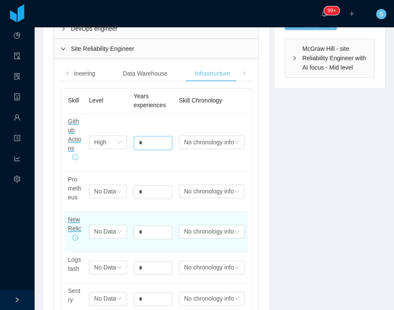
scroll to position [332, 0]
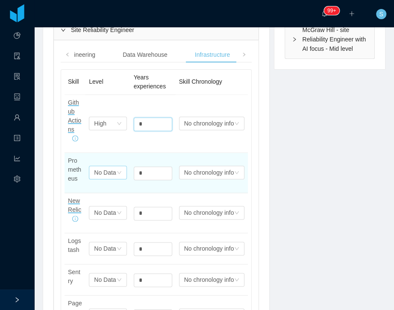
type input "*"
click at [112, 173] on div "No Data" at bounding box center [105, 172] width 22 height 13
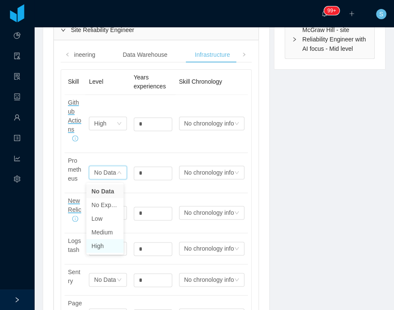
click at [103, 247] on li "High" at bounding box center [104, 246] width 37 height 14
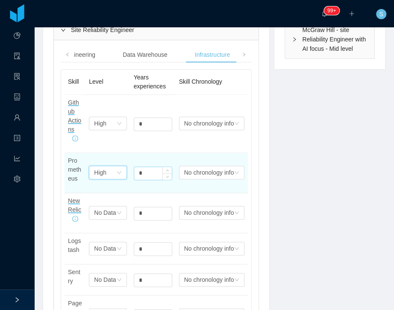
click at [137, 172] on input "*" at bounding box center [153, 173] width 38 height 13
type input "*"
click at [107, 177] on div "Select one High" at bounding box center [105, 172] width 22 height 13
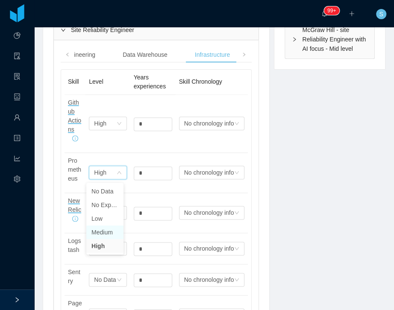
click at [105, 235] on li "Medium" at bounding box center [104, 232] width 37 height 14
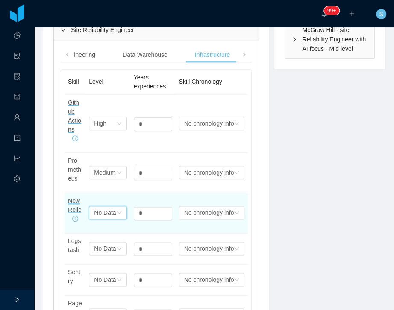
click at [117, 215] on icon "icon: down" at bounding box center [119, 212] width 5 height 5
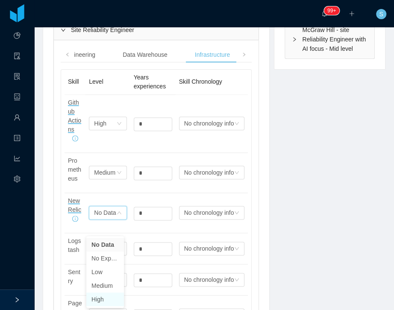
click at [110, 302] on li "High" at bounding box center [105, 299] width 38 height 14
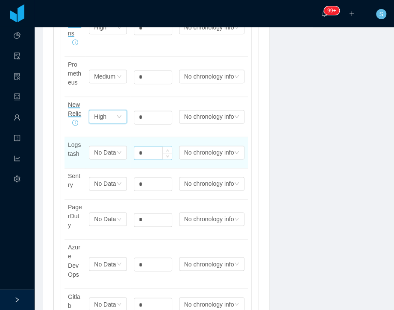
scroll to position [430, 0]
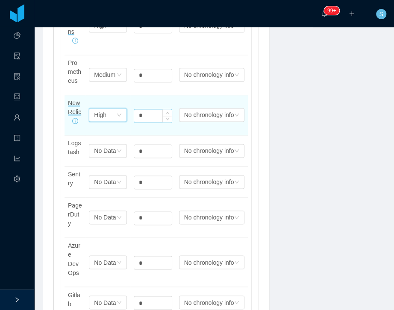
click at [141, 122] on input "*" at bounding box center [153, 115] width 38 height 13
type input "*"
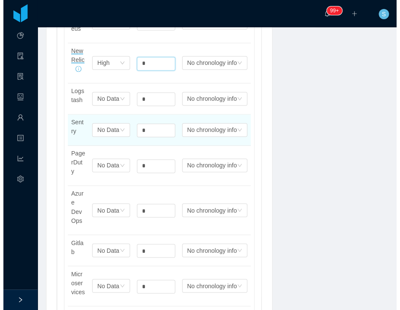
scroll to position [503, 0]
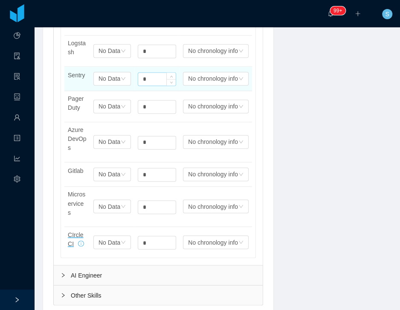
type input "*"
click at [149, 85] on input "*" at bounding box center [157, 79] width 38 height 13
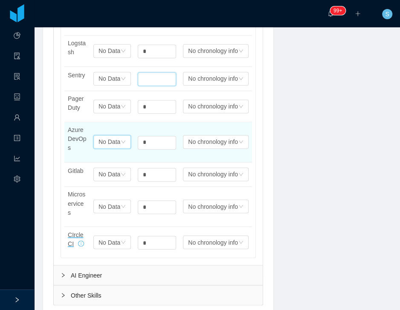
click at [121, 143] on icon "icon: down" at bounding box center [123, 141] width 4 height 3
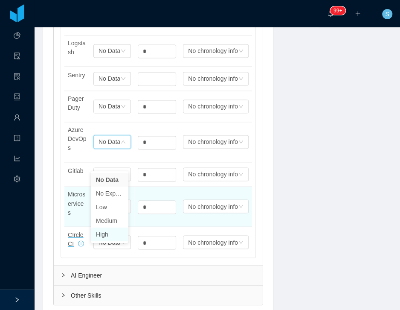
drag, startPoint x: 103, startPoint y: 238, endPoint x: 119, endPoint y: 213, distance: 29.6
click at [103, 238] on li "High" at bounding box center [110, 235] width 38 height 14
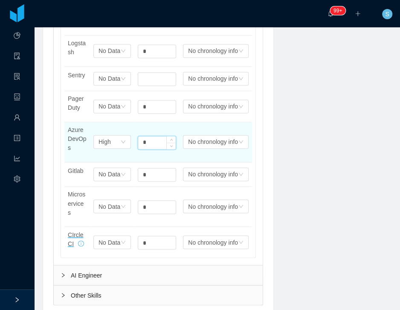
click at [148, 149] on input "*" at bounding box center [157, 142] width 38 height 13
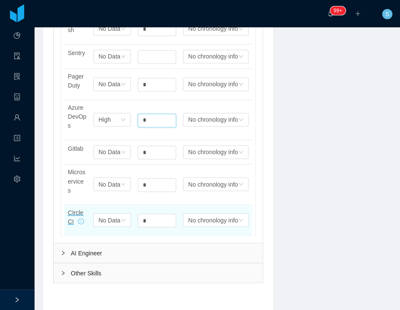
scroll to position [528, 0]
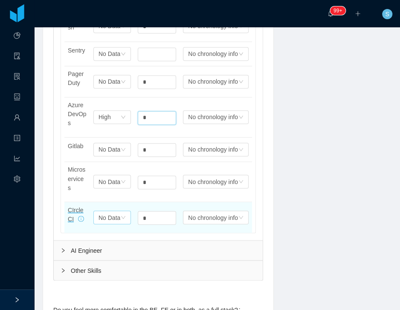
type input "*"
click at [117, 224] on div "No Data" at bounding box center [110, 217] width 22 height 13
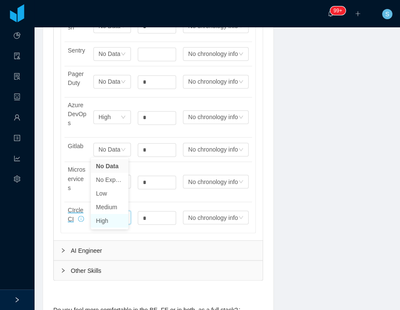
click at [109, 218] on li "High" at bounding box center [110, 221] width 38 height 14
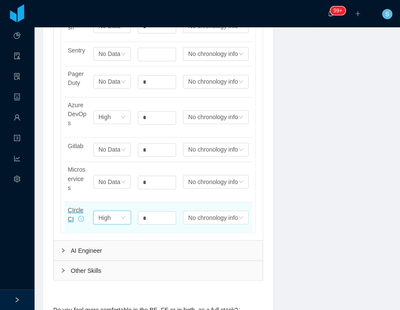
click at [116, 224] on div "Select one High" at bounding box center [110, 217] width 22 height 13
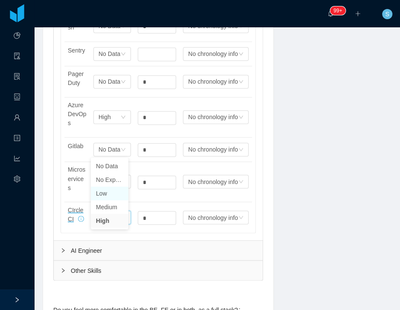
click at [105, 193] on li "Low" at bounding box center [110, 194] width 38 height 14
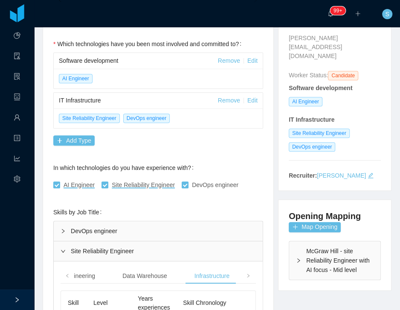
scroll to position [195, 0]
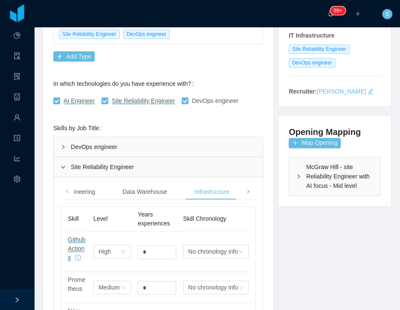
click at [246, 190] on icon "icon: right" at bounding box center [248, 192] width 4 height 4
click at [225, 190] on div "Databases" at bounding box center [221, 192] width 42 height 16
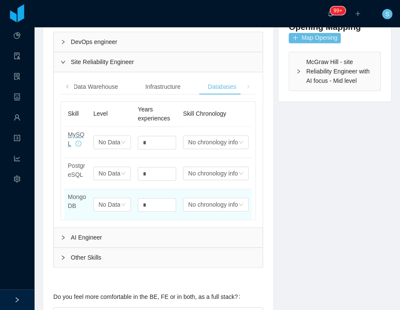
scroll to position [268, 0]
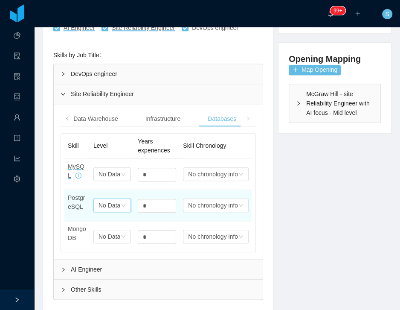
click at [117, 198] on div "Select one No Data" at bounding box center [112, 205] width 38 height 14
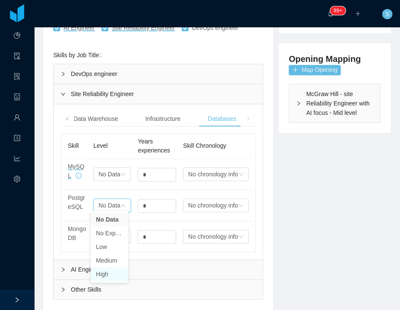
drag, startPoint x: 99, startPoint y: 273, endPoint x: 105, endPoint y: 268, distance: 7.3
click at [99, 273] on li "High" at bounding box center [109, 274] width 37 height 14
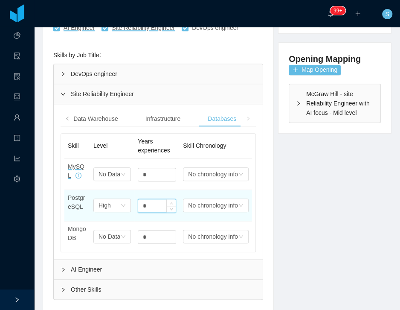
click at [155, 202] on input "*" at bounding box center [157, 205] width 38 height 13
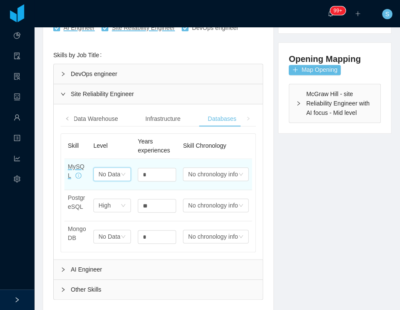
click at [121, 172] on icon "icon: down" at bounding box center [123, 174] width 5 height 5
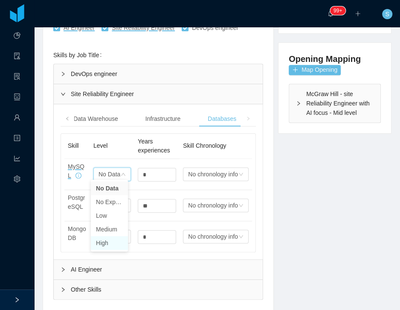
click at [108, 242] on li "High" at bounding box center [109, 243] width 37 height 14
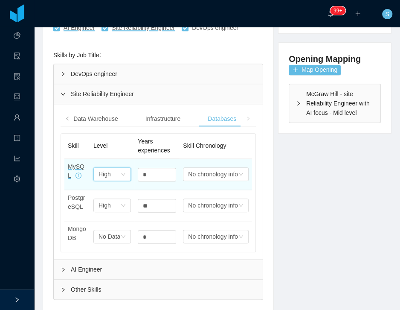
click at [115, 173] on div "Select one High" at bounding box center [110, 174] width 22 height 13
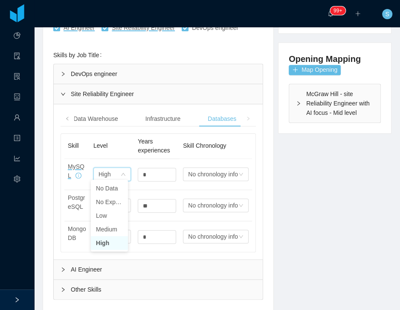
click at [108, 242] on li "High" at bounding box center [109, 243] width 37 height 14
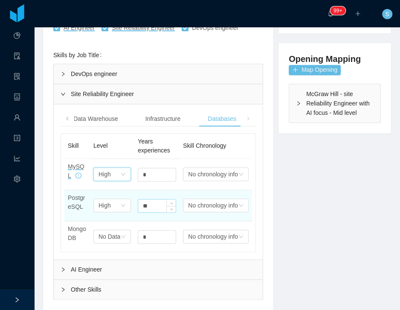
click at [161, 208] on div "**" at bounding box center [157, 206] width 38 height 14
click at [157, 204] on input "**" at bounding box center [157, 205] width 38 height 13
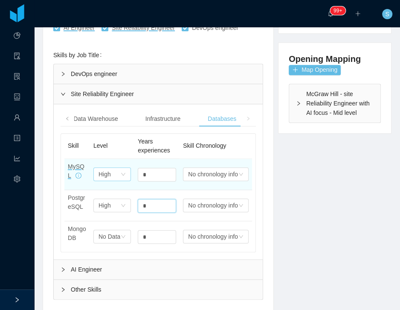
type input "*"
click at [109, 173] on div "Select one High" at bounding box center [110, 174] width 22 height 13
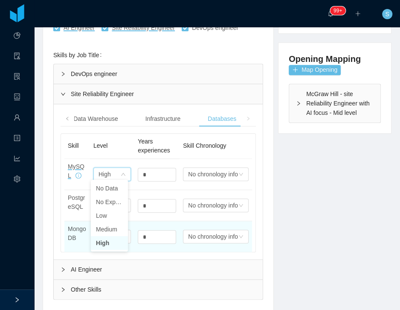
click at [111, 242] on li "High" at bounding box center [109, 243] width 37 height 14
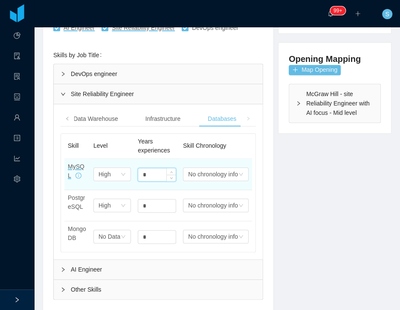
click at [146, 172] on input "*" at bounding box center [157, 174] width 38 height 13
type input "*"
click at [108, 168] on div "High" at bounding box center [105, 174] width 12 height 13
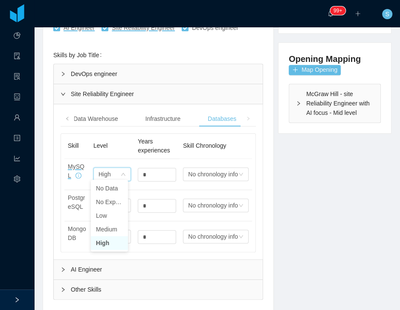
click at [103, 238] on li "High" at bounding box center [109, 243] width 37 height 14
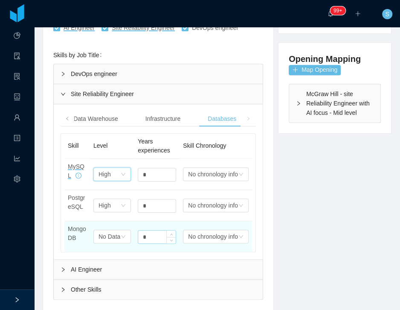
click at [160, 236] on input "*" at bounding box center [157, 236] width 38 height 13
click at [113, 232] on div "No Data" at bounding box center [110, 236] width 22 height 13
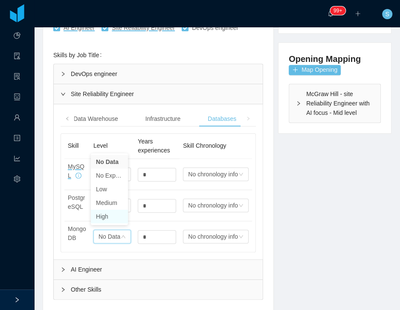
click at [110, 219] on li "High" at bounding box center [109, 217] width 37 height 14
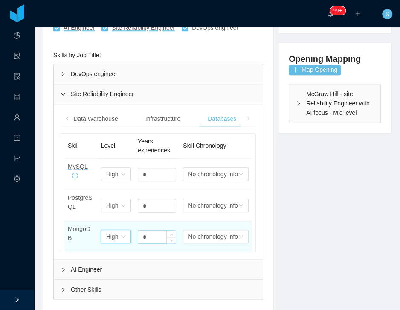
click at [143, 236] on input "*" at bounding box center [157, 236] width 38 height 13
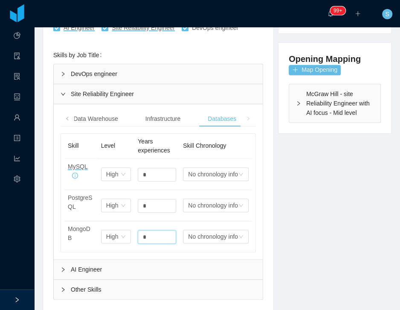
type input "*"
click at [81, 263] on div "AI Engineer" at bounding box center [158, 270] width 209 height 20
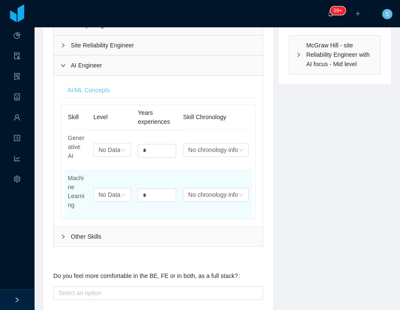
scroll to position [317, 0]
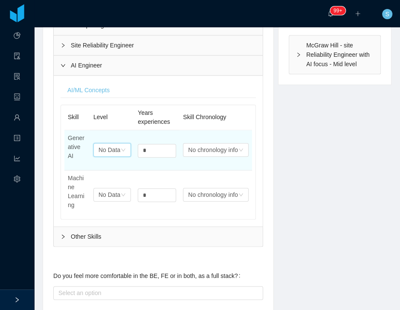
click at [106, 147] on div "No Data" at bounding box center [110, 149] width 22 height 13
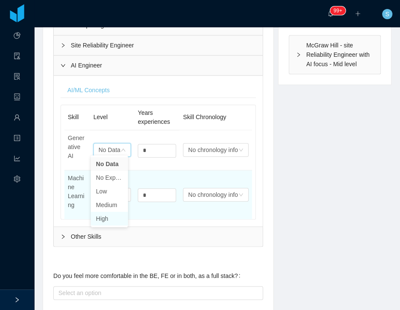
drag, startPoint x: 99, startPoint y: 222, endPoint x: 108, endPoint y: 213, distance: 11.8
click at [100, 222] on li "High" at bounding box center [109, 219] width 37 height 14
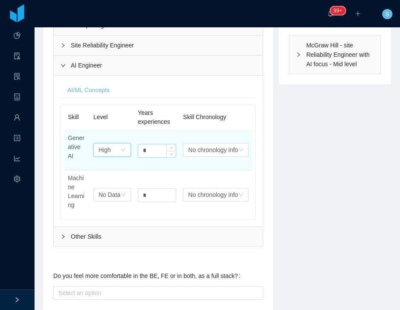
click at [150, 151] on input "*" at bounding box center [157, 150] width 38 height 13
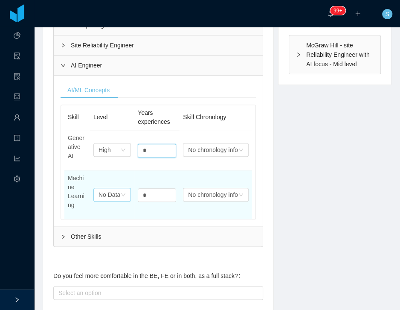
type input "*"
click at [123, 191] on div "Select one No Data" at bounding box center [112, 195] width 38 height 14
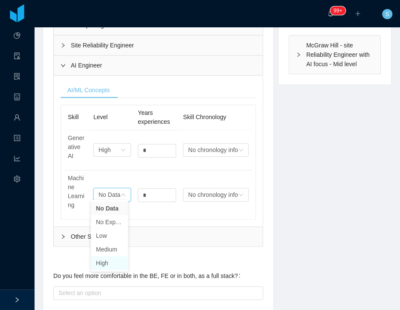
click at [110, 265] on li "High" at bounding box center [109, 263] width 37 height 14
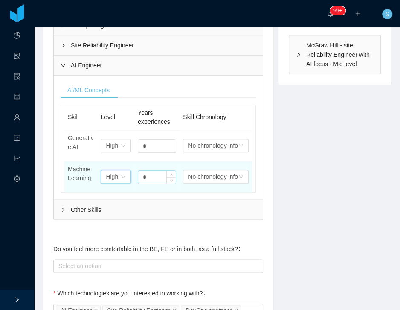
click at [152, 175] on input "*" at bounding box center [157, 177] width 38 height 13
click at [148, 171] on input "*" at bounding box center [157, 177] width 38 height 13
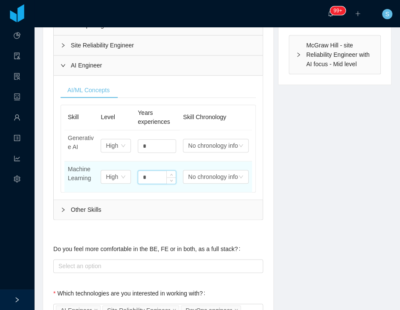
click at [147, 171] on input "*" at bounding box center [157, 177] width 38 height 13
type input "*"
click at [108, 170] on div "High" at bounding box center [112, 176] width 12 height 13
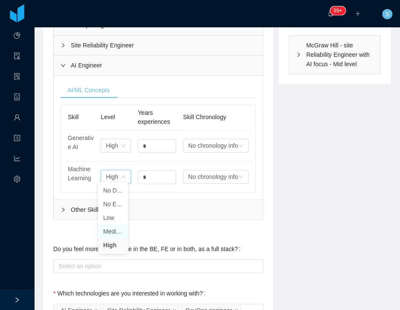
click at [116, 230] on li "Medium" at bounding box center [113, 232] width 30 height 14
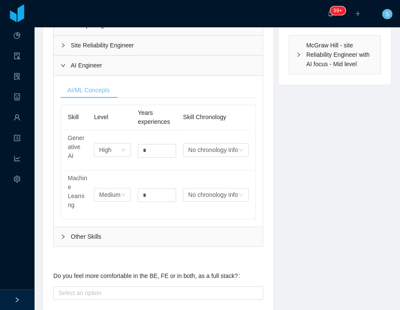
click at [69, 64] on div "AI Engineer" at bounding box center [158, 65] width 209 height 20
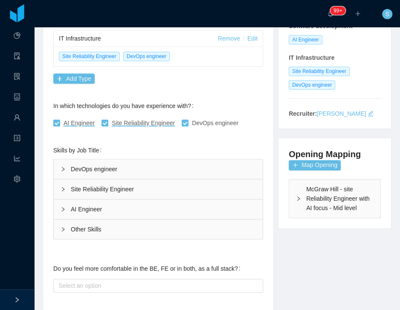
scroll to position [171, 0]
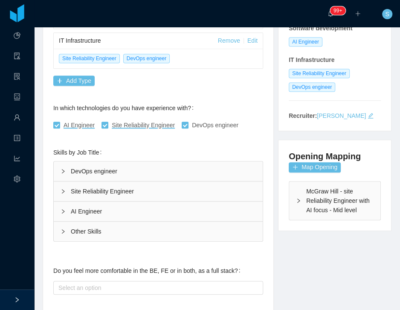
click at [70, 201] on div "AI Engineer" at bounding box center [158, 211] width 209 height 20
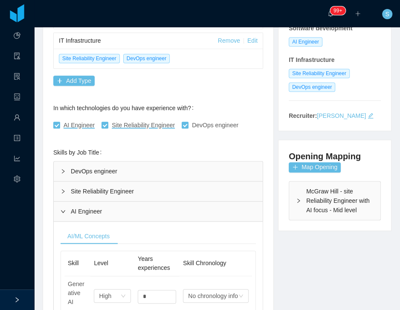
click at [65, 211] on div "AI Engineer" at bounding box center [158, 211] width 209 height 20
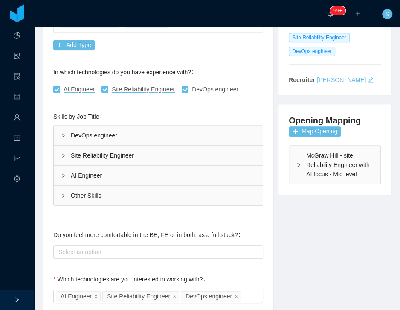
scroll to position [219, 0]
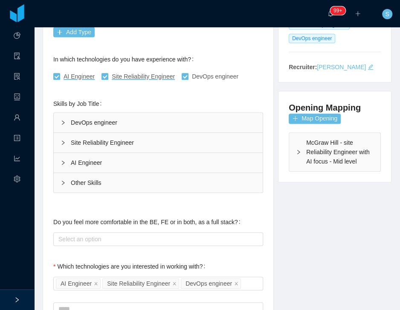
click at [63, 181] on icon "icon: right" at bounding box center [63, 183] width 3 height 4
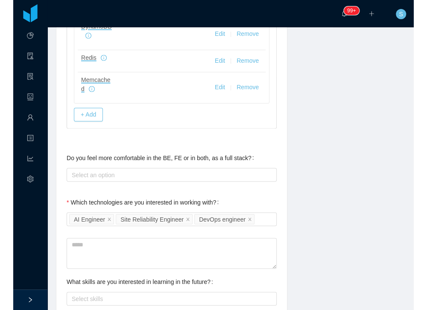
scroll to position [610, 0]
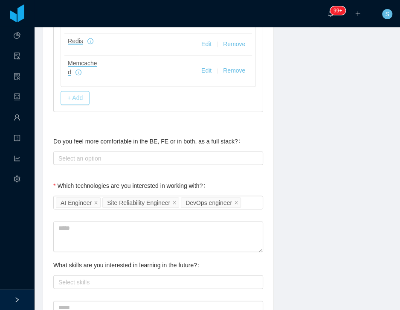
drag, startPoint x: 74, startPoint y: 103, endPoint x: 74, endPoint y: 94, distance: 8.5
click at [74, 94] on button "+ Add" at bounding box center [75, 98] width 29 height 14
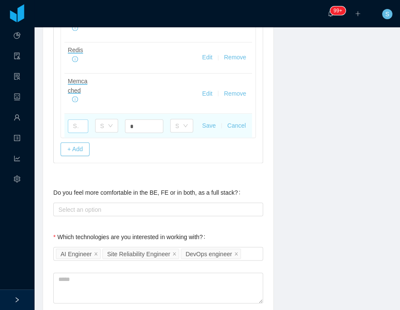
click at [80, 119] on input "text" at bounding box center [78, 126] width 20 height 14
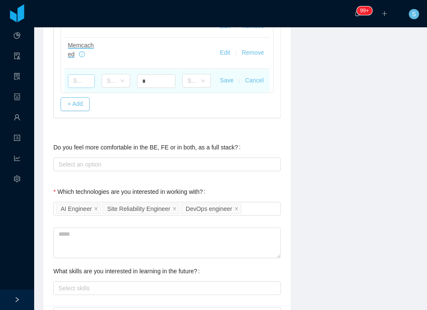
click at [92, 78] on input "text" at bounding box center [81, 81] width 27 height 14
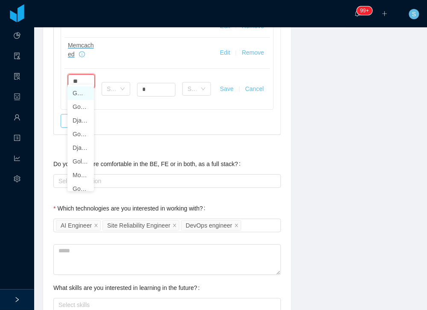
click at [79, 94] on li "GWT (Google Web Toolkit)" at bounding box center [80, 93] width 26 height 14
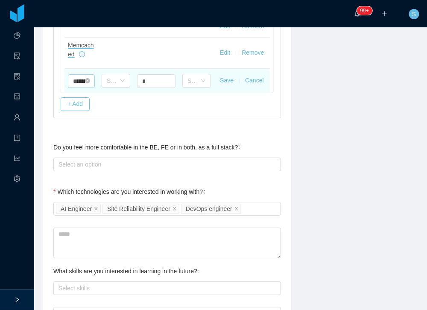
click at [78, 76] on input "**********" at bounding box center [81, 81] width 27 height 14
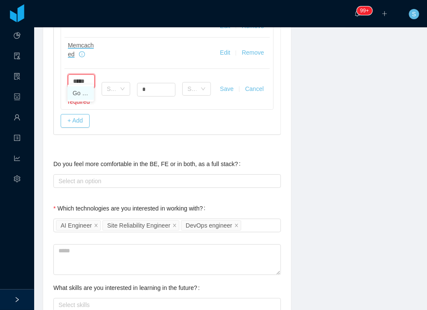
click at [80, 95] on li "Go Lang" at bounding box center [80, 93] width 26 height 14
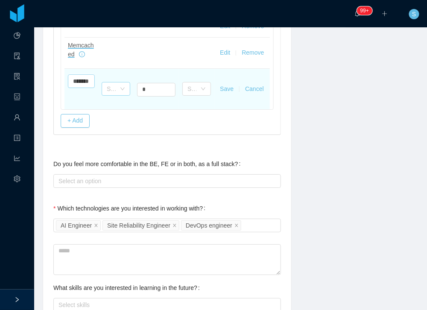
type input "*******"
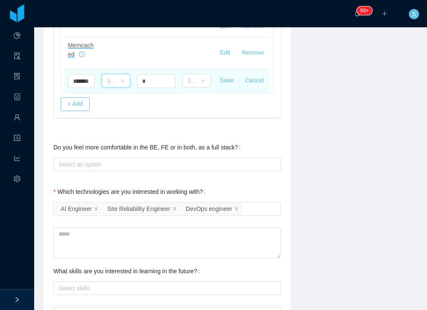
click at [117, 87] on td "Select one" at bounding box center [115, 81] width 35 height 24
click at [114, 76] on div "Select one" at bounding box center [111, 80] width 9 height 9
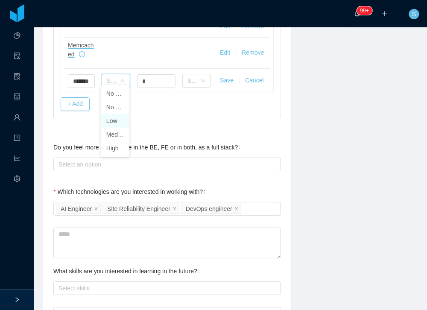
click at [114, 118] on li "Low" at bounding box center [115, 121] width 28 height 14
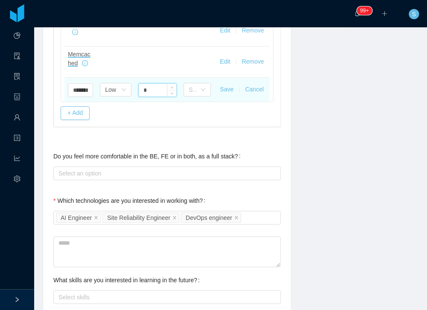
click at [149, 84] on input "*" at bounding box center [158, 90] width 38 height 13
type input "*"
click at [223, 85] on button "Save" at bounding box center [227, 89] width 14 height 9
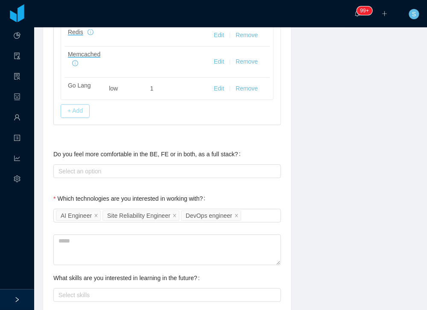
click at [74, 104] on button "+ Add" at bounding box center [75, 111] width 29 height 14
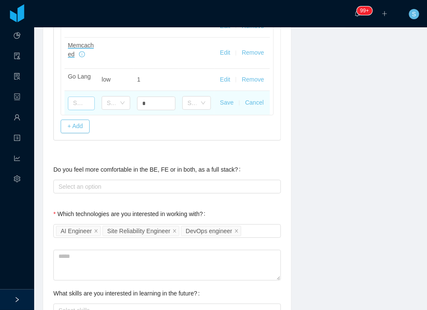
click at [80, 99] on input "text" at bounding box center [81, 103] width 27 height 14
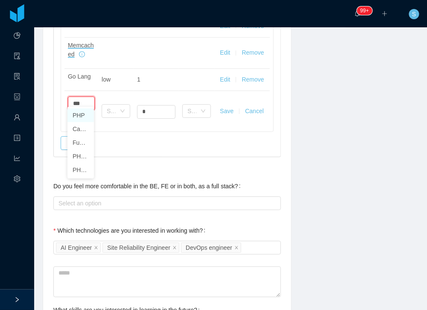
click at [79, 116] on li "PHP" at bounding box center [80, 115] width 26 height 14
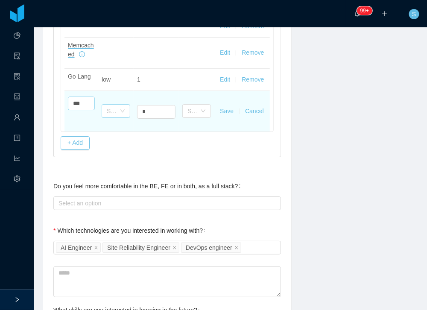
type input "***"
click at [115, 108] on td "Select one" at bounding box center [115, 111] width 35 height 41
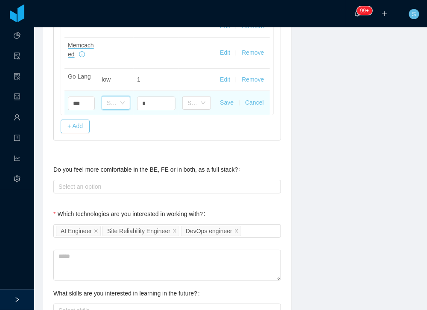
click at [116, 105] on div "Select one" at bounding box center [116, 102] width 29 height 17
click at [117, 102] on div "Select one" at bounding box center [113, 102] width 13 height 13
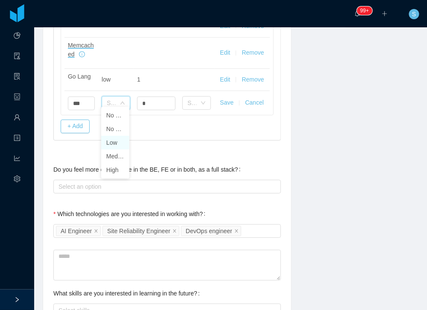
drag, startPoint x: 116, startPoint y: 141, endPoint x: 151, endPoint y: 124, distance: 38.9
click at [116, 141] on li "Low" at bounding box center [115, 143] width 28 height 14
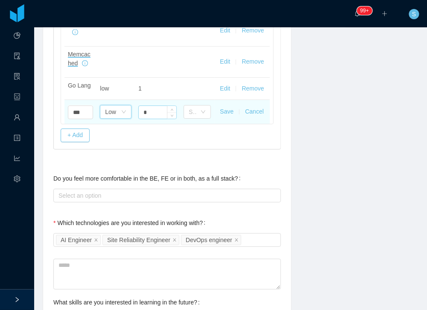
click at [154, 106] on input "*" at bounding box center [158, 112] width 38 height 13
type input "*"
click at [222, 107] on button "Save" at bounding box center [227, 111] width 14 height 9
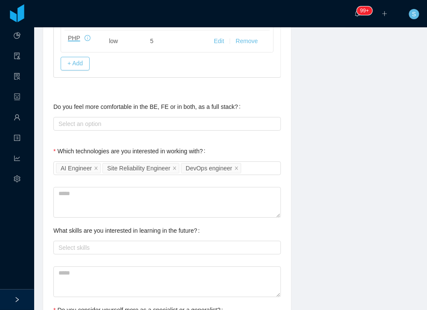
scroll to position [683, 0]
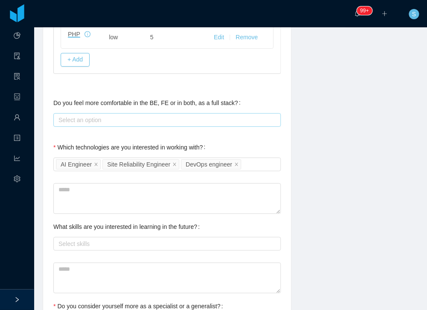
click at [139, 119] on div "Select an option" at bounding box center [164, 120] width 213 height 9
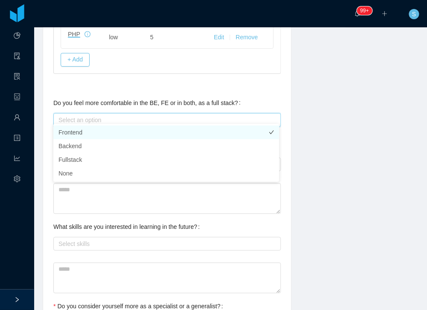
click at [105, 131] on li "Frontend" at bounding box center [166, 132] width 226 height 14
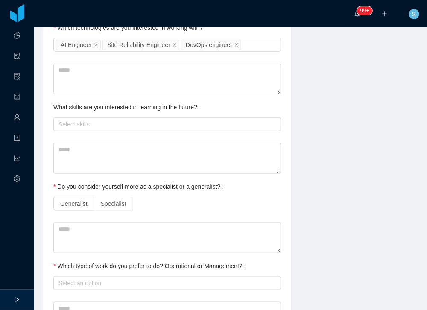
scroll to position [854, 0]
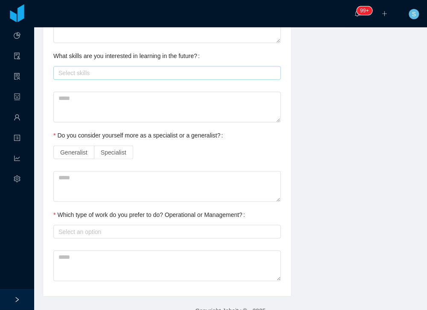
click at [86, 73] on div "Select skills" at bounding box center [166, 73] width 220 height 13
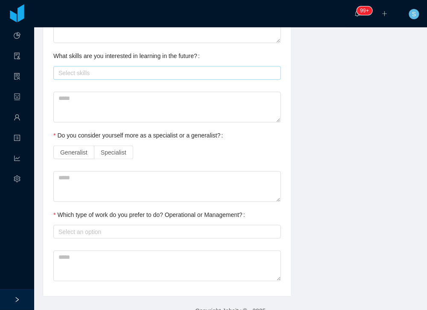
click at [158, 69] on div "Select skills" at bounding box center [164, 73] width 213 height 9
click at [77, 149] on span "Generalist" at bounding box center [73, 152] width 27 height 7
click at [113, 228] on div "Select an option" at bounding box center [164, 232] width 213 height 9
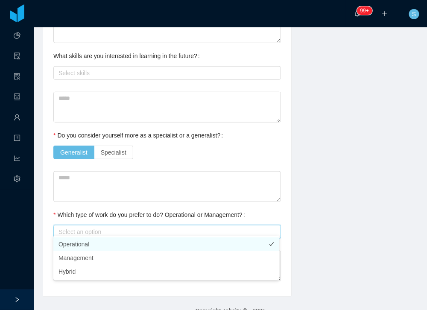
click at [93, 242] on li "Operational" at bounding box center [166, 244] width 226 height 14
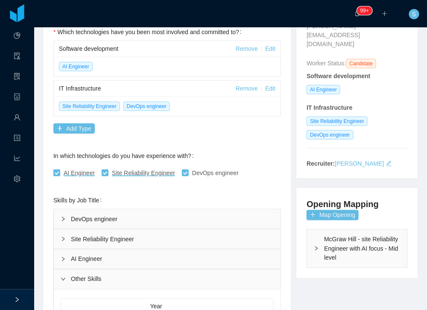
scroll to position [0, 0]
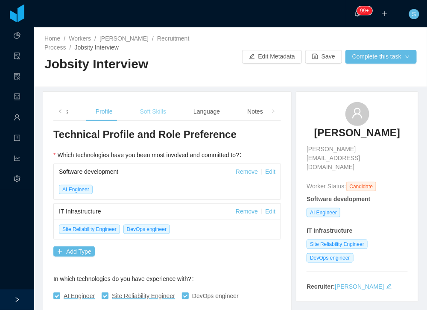
click at [160, 115] on div "Soft Skills" at bounding box center [153, 111] width 40 height 19
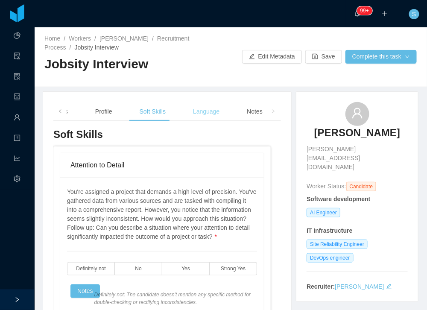
click at [203, 111] on div "Language" at bounding box center [206, 111] width 40 height 19
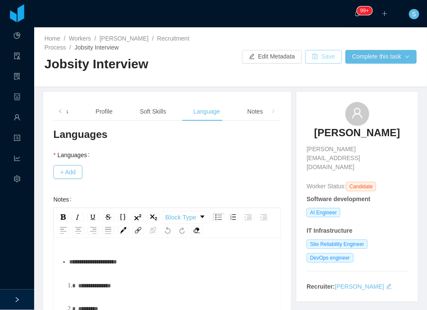
click at [311, 54] on button "Save" at bounding box center [323, 57] width 37 height 14
click at [71, 168] on button "+ Add" at bounding box center [67, 172] width 29 height 14
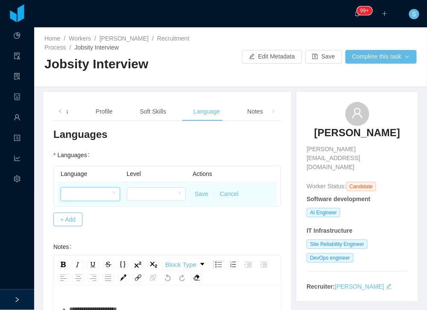
click at [91, 189] on div at bounding box center [88, 194] width 44 height 13
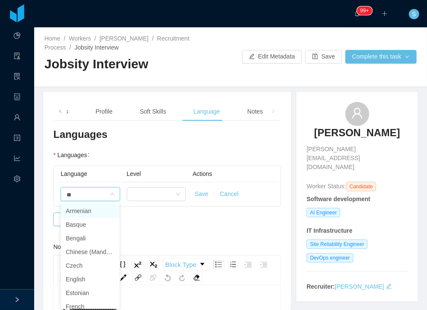
type input "***"
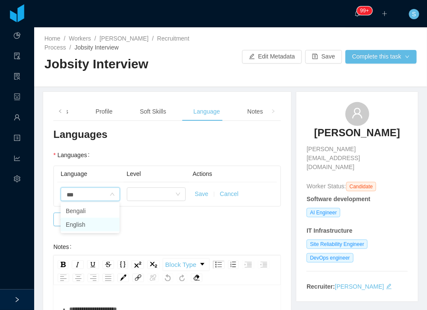
click at [89, 223] on li "English" at bounding box center [90, 225] width 59 height 14
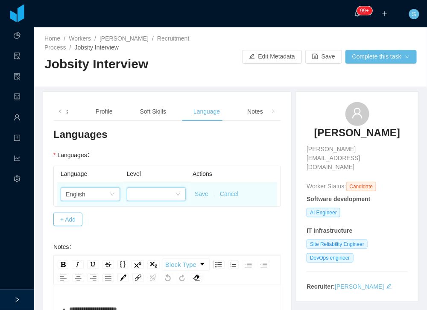
click at [158, 190] on div at bounding box center [154, 194] width 44 height 13
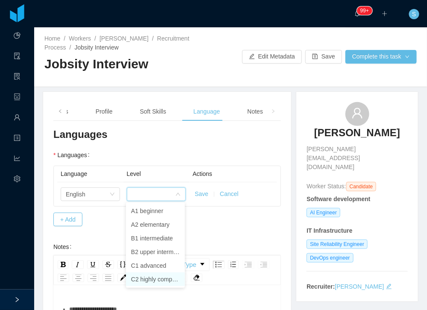
drag, startPoint x: 145, startPoint y: 281, endPoint x: 185, endPoint y: 221, distance: 72.0
click at [145, 278] on li "C2 highly competent" at bounding box center [155, 279] width 59 height 14
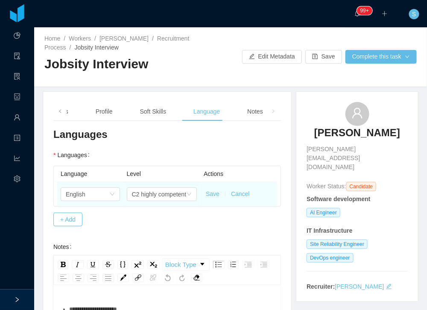
click at [210, 193] on button "Save" at bounding box center [213, 194] width 14 height 9
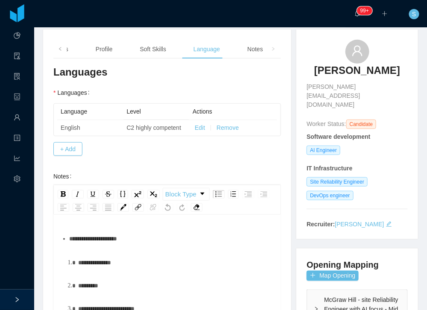
scroll to position [73, 0]
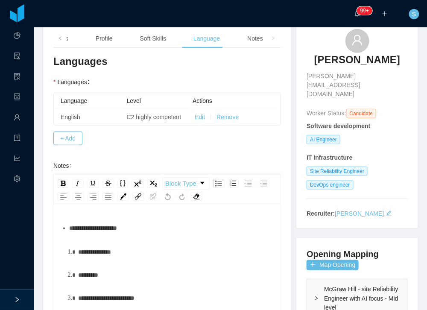
click at [174, 229] on div "**********" at bounding box center [171, 227] width 205 height 17
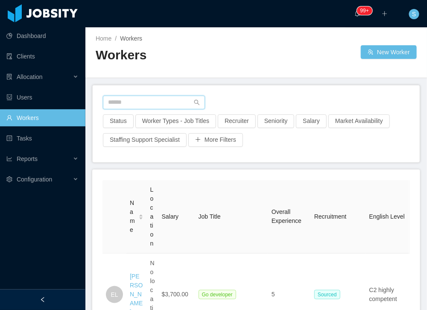
click at [158, 101] on input "text" at bounding box center [154, 103] width 102 height 14
paste input "**********"
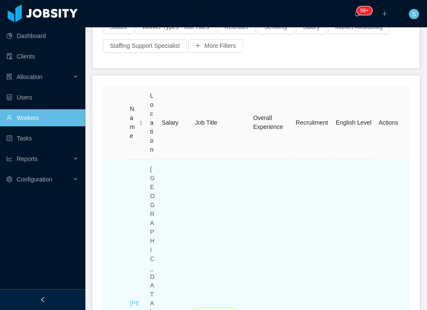
scroll to position [122, 0]
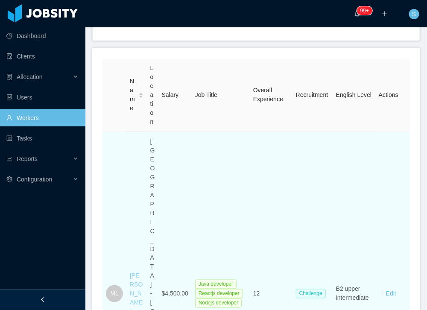
type input "**********"
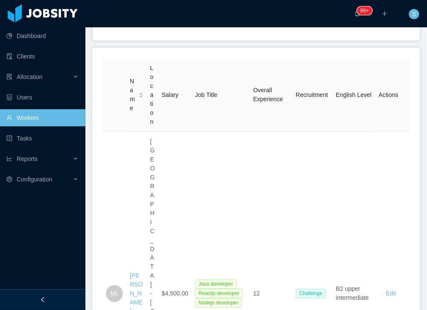
click at [135, 272] on link "[PERSON_NAME]" at bounding box center [136, 293] width 13 height 43
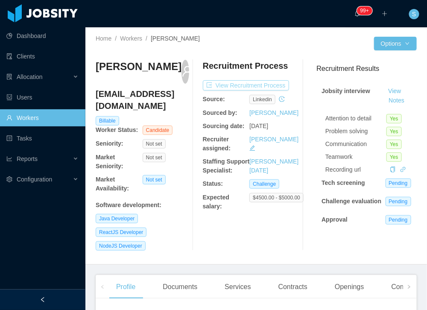
click at [248, 82] on button "View Recruitment Process" at bounding box center [246, 85] width 86 height 10
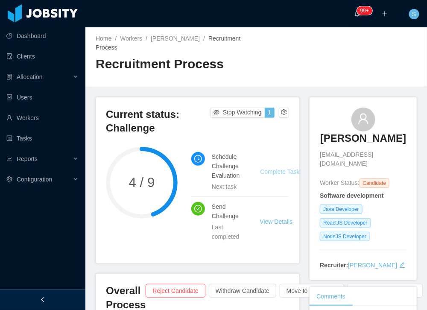
click at [280, 168] on link "Complete Task" at bounding box center [279, 171] width 39 height 7
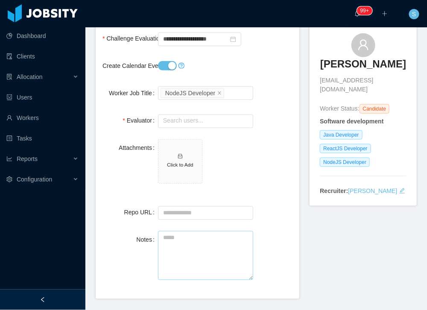
scroll to position [97, 0]
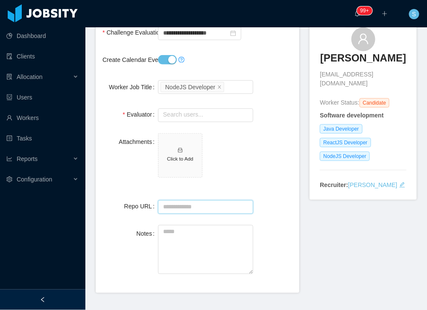
click at [186, 207] on input "Repo URL" at bounding box center [205, 207] width 95 height 14
paste input "**********"
type input "**********"
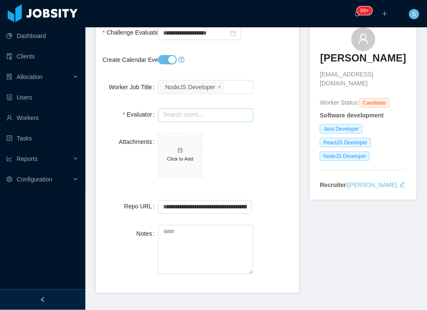
click at [190, 115] on input "text" at bounding box center [205, 115] width 95 height 14
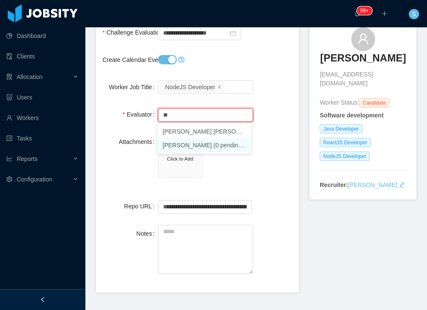
click at [200, 143] on li "Jonathan Moura (0 pending 1 completed)" at bounding box center [205, 145] width 94 height 14
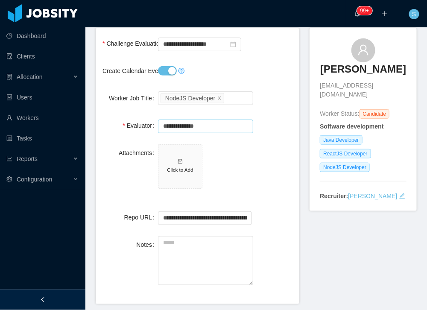
scroll to position [24, 0]
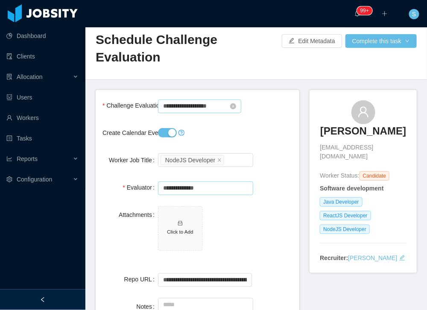
type input "**********"
click at [187, 106] on input "**********" at bounding box center [199, 106] width 83 height 14
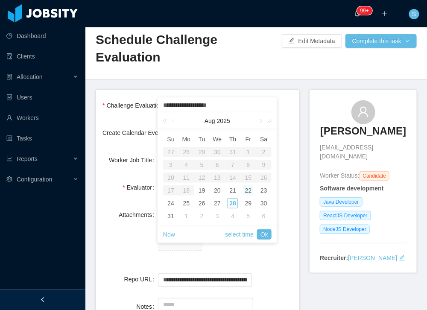
click at [261, 118] on link at bounding box center [261, 120] width 8 height 17
click at [172, 152] on div "31" at bounding box center [171, 152] width 10 height 10
type input "**********"
click at [264, 233] on link "Ok" at bounding box center [264, 234] width 15 height 10
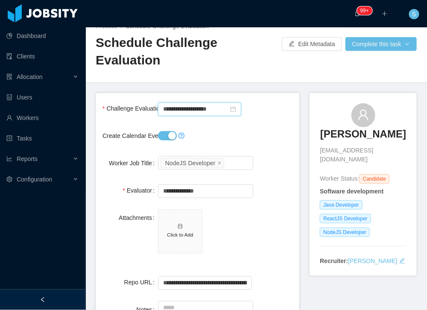
scroll to position [119, 0]
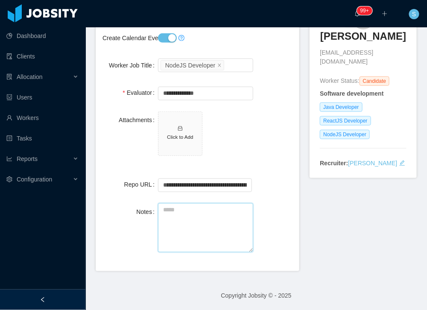
click at [182, 223] on textarea "Notes" at bounding box center [205, 227] width 95 height 49
paste textarea "**********"
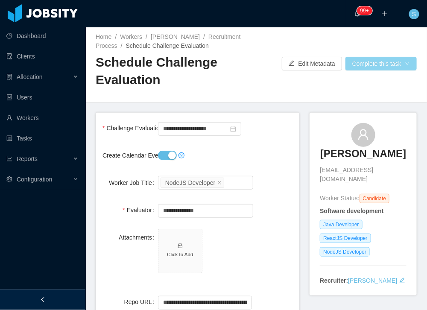
scroll to position [0, 0]
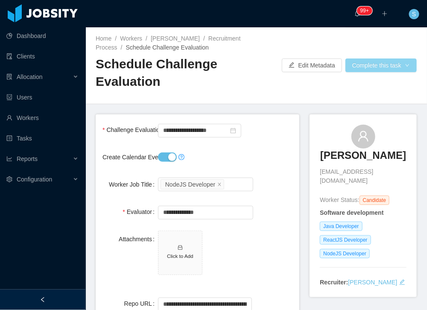
type textarea "**********"
click at [361, 69] on button "Complete this task" at bounding box center [380, 65] width 71 height 14
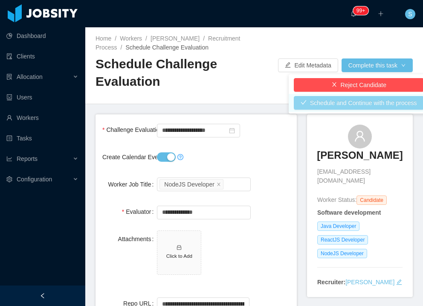
click at [357, 99] on button "Schedule and Continue with the process" at bounding box center [359, 103] width 130 height 14
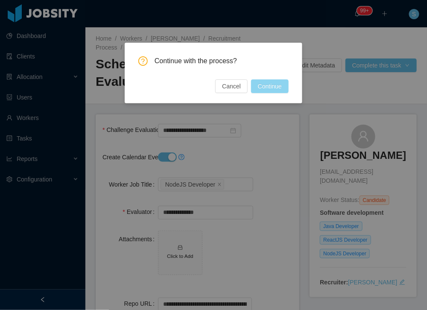
click at [286, 88] on button "Continue" at bounding box center [270, 86] width 38 height 14
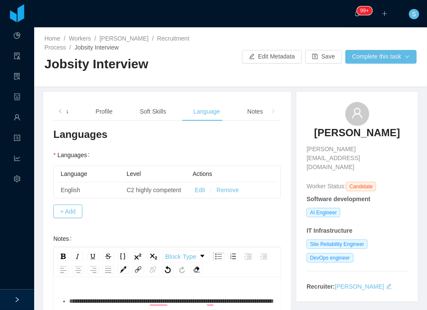
scroll to position [73, 0]
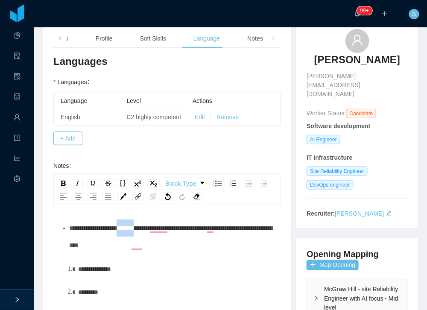
drag, startPoint x: 147, startPoint y: 228, endPoint x: 126, endPoint y: 226, distance: 21.0
click at [126, 226] on span "**********" at bounding box center [170, 236] width 203 height 23
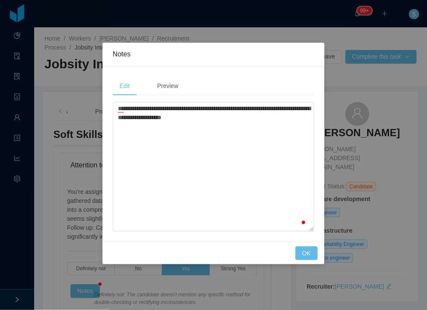
scroll to position [73, 0]
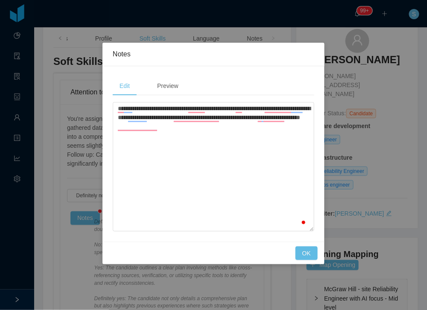
type textarea "**********"
